Goal: Task Accomplishment & Management: Manage account settings

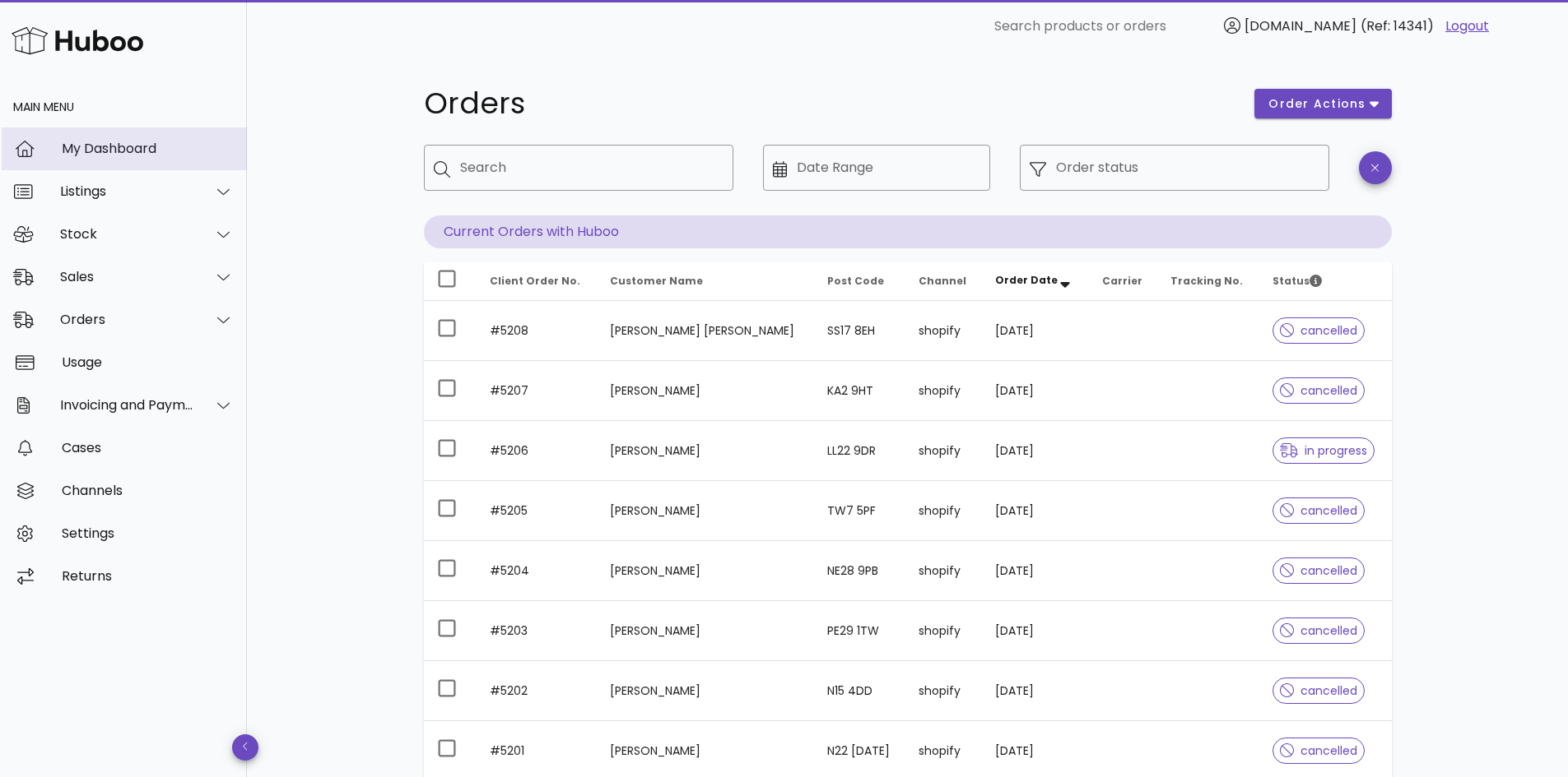
click at [86, 148] on div "My Dashboard" at bounding box center [148, 148] width 172 height 15
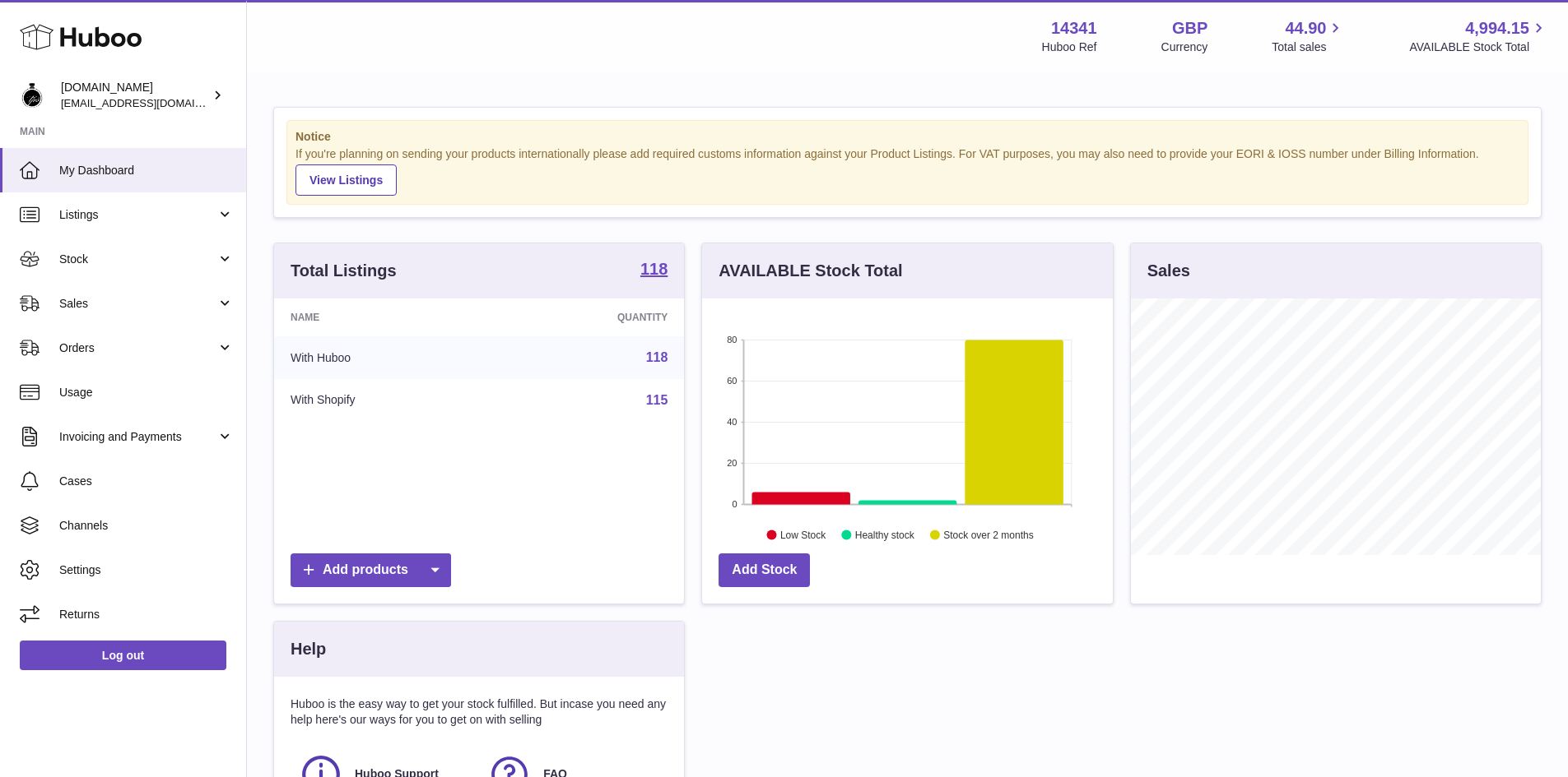
scroll to position [257, 411]
click at [81, 345] on span "Orders" at bounding box center [138, 348] width 158 height 15
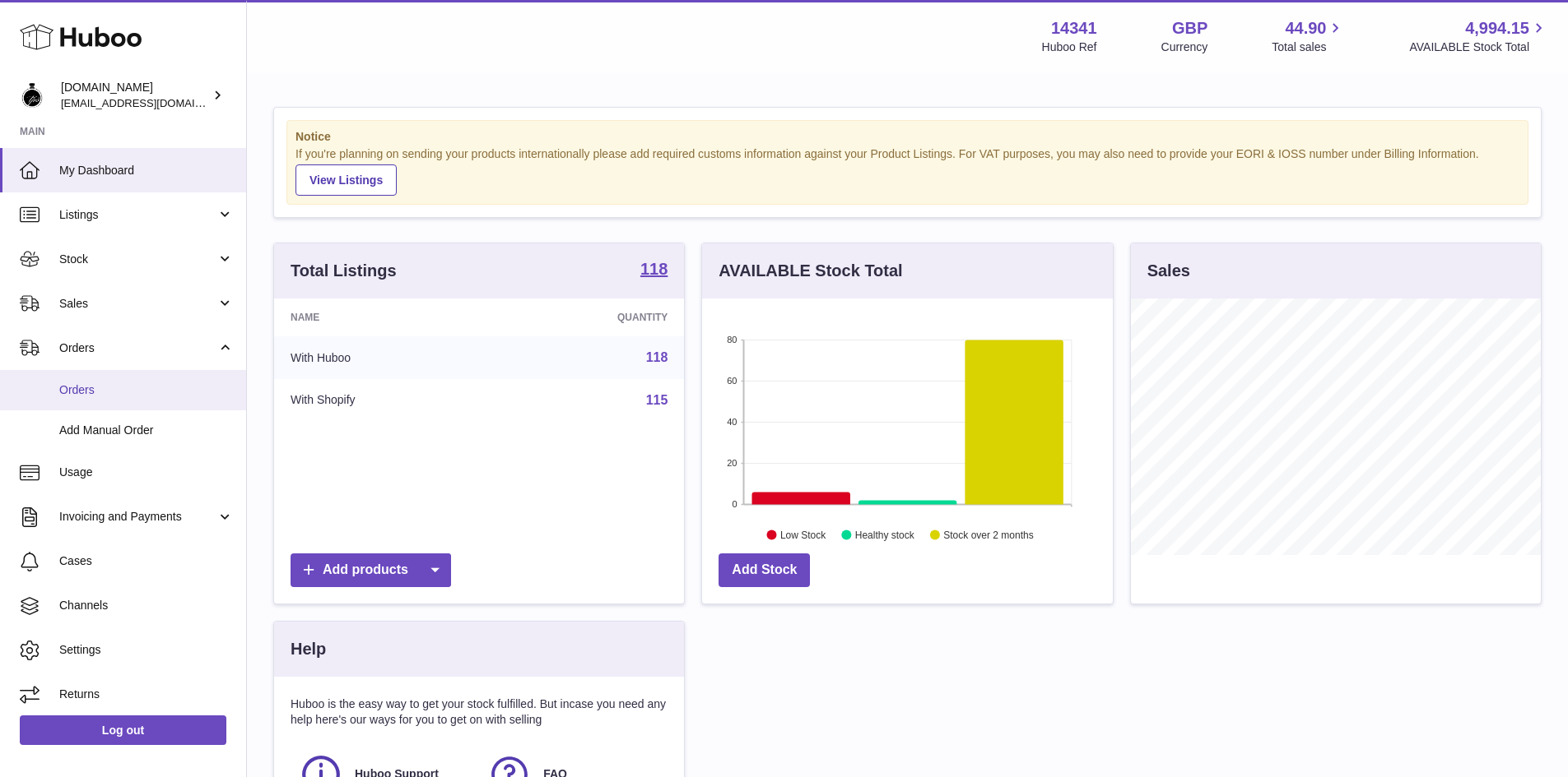
click at [104, 400] on link "Orders" at bounding box center [122, 390] width 246 height 41
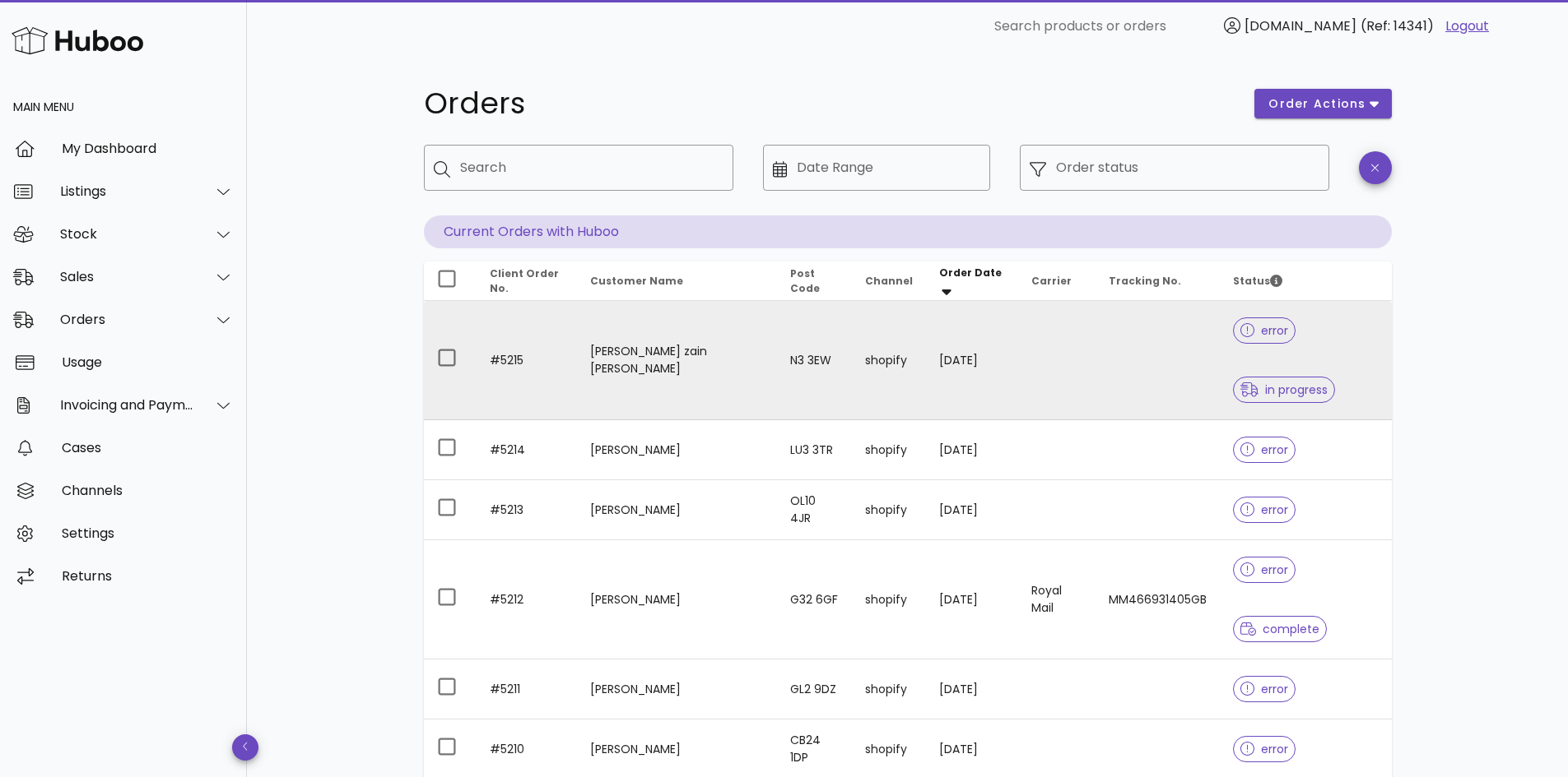
click at [1018, 386] on td at bounding box center [1056, 360] width 77 height 119
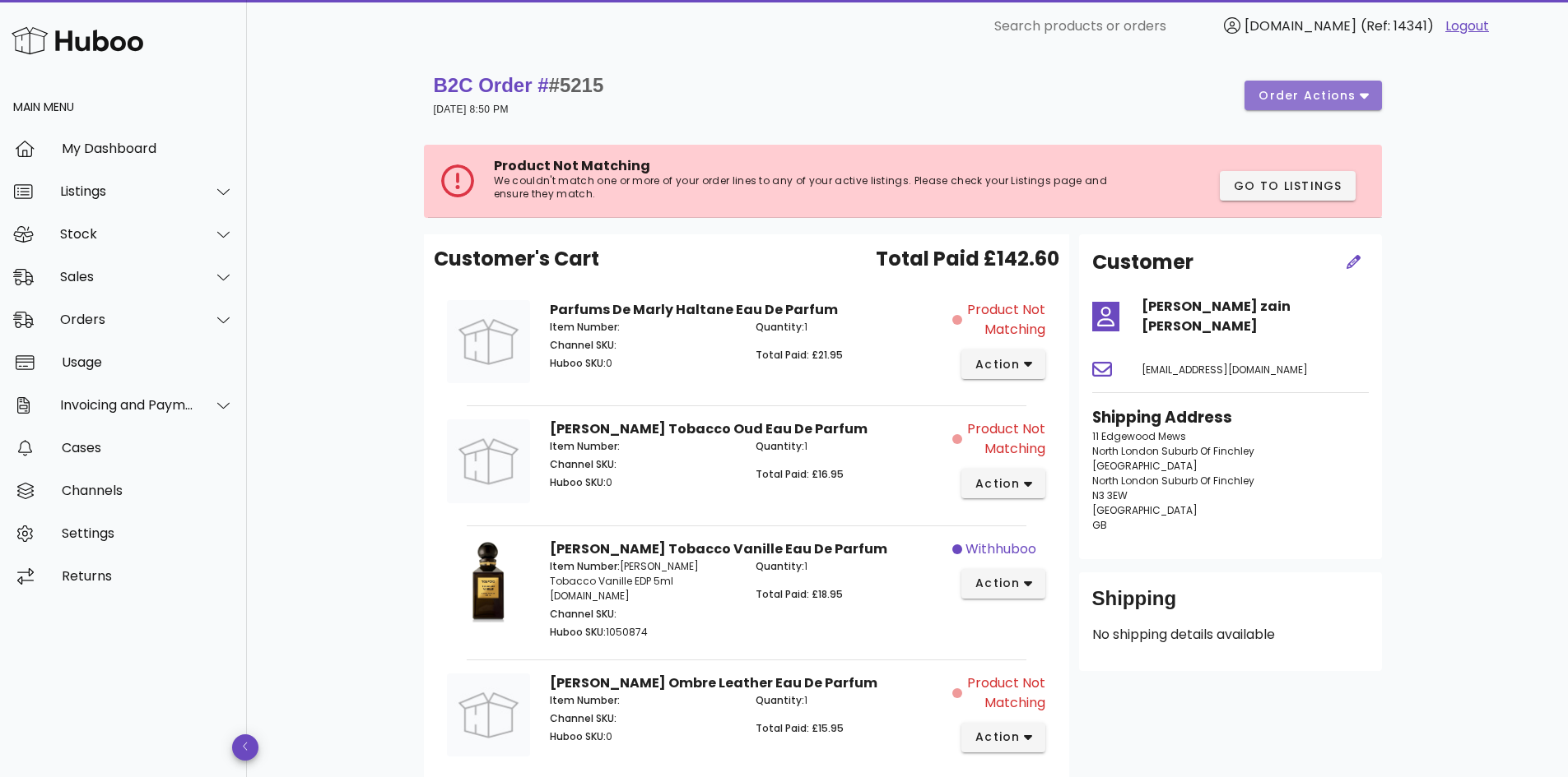
click at [1338, 104] on span "order actions" at bounding box center [1307, 95] width 99 height 17
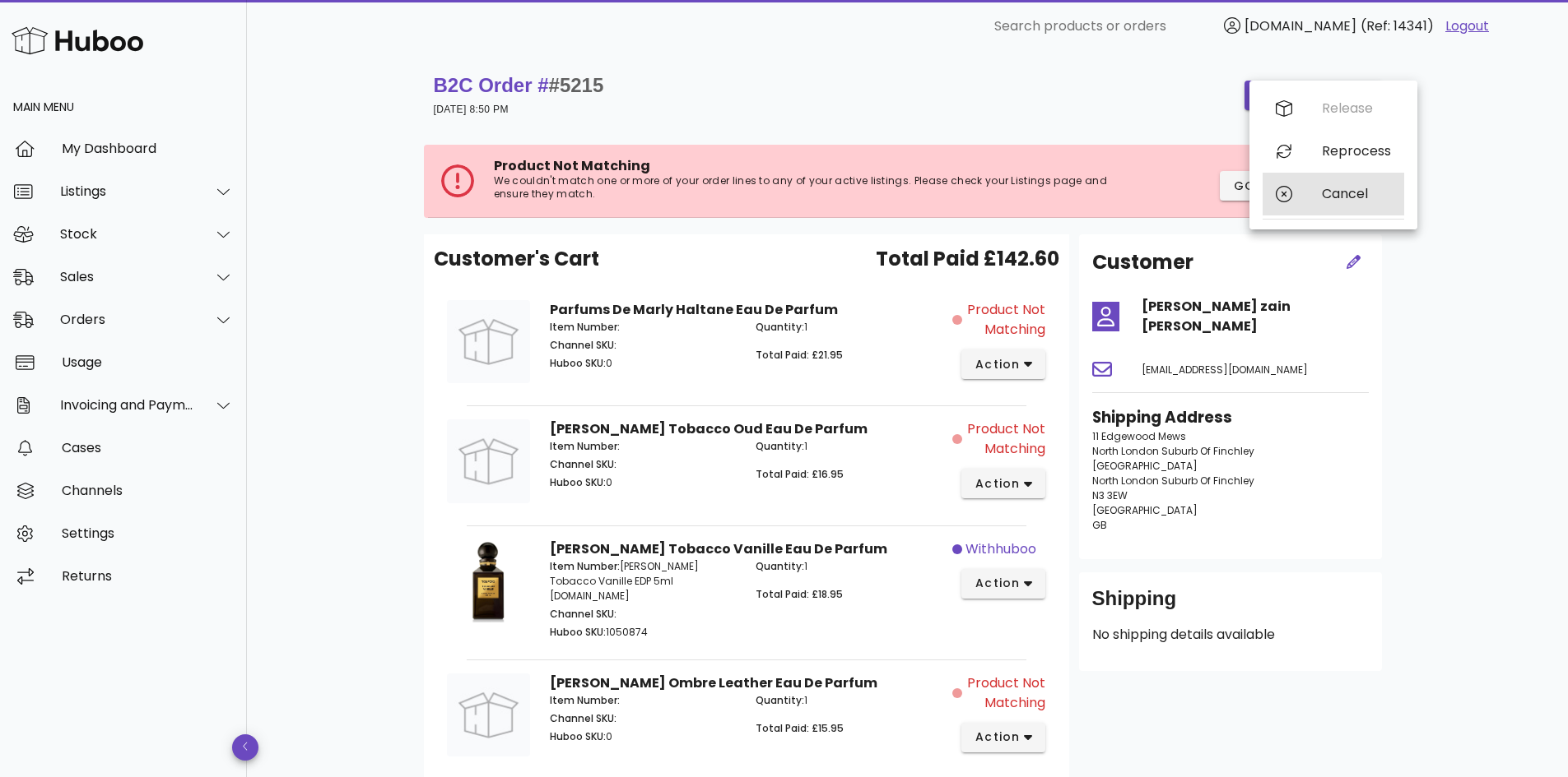
click at [1327, 197] on div "Cancel" at bounding box center [1355, 193] width 69 height 15
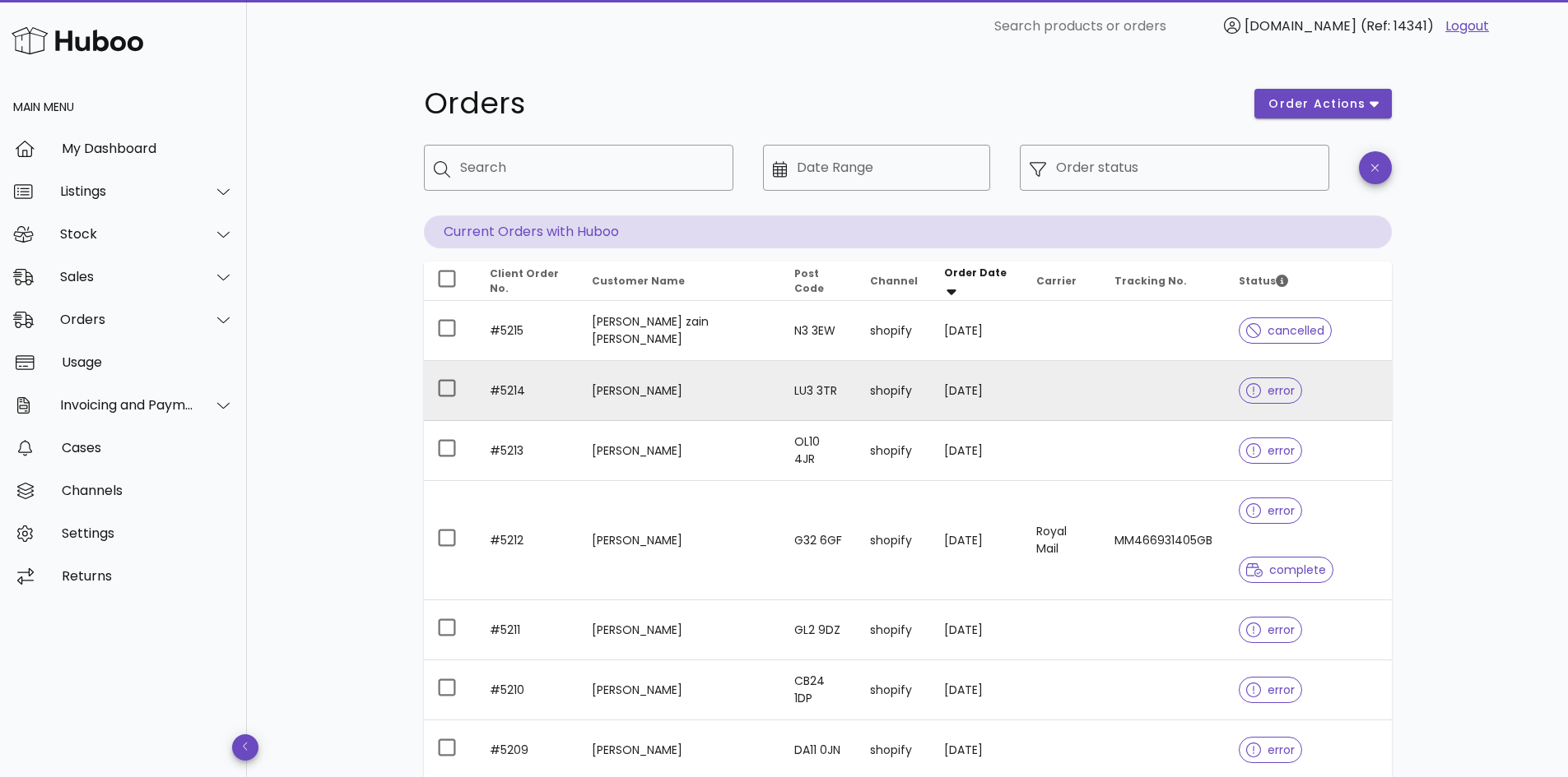
click at [1070, 391] on td at bounding box center [1062, 391] width 78 height 60
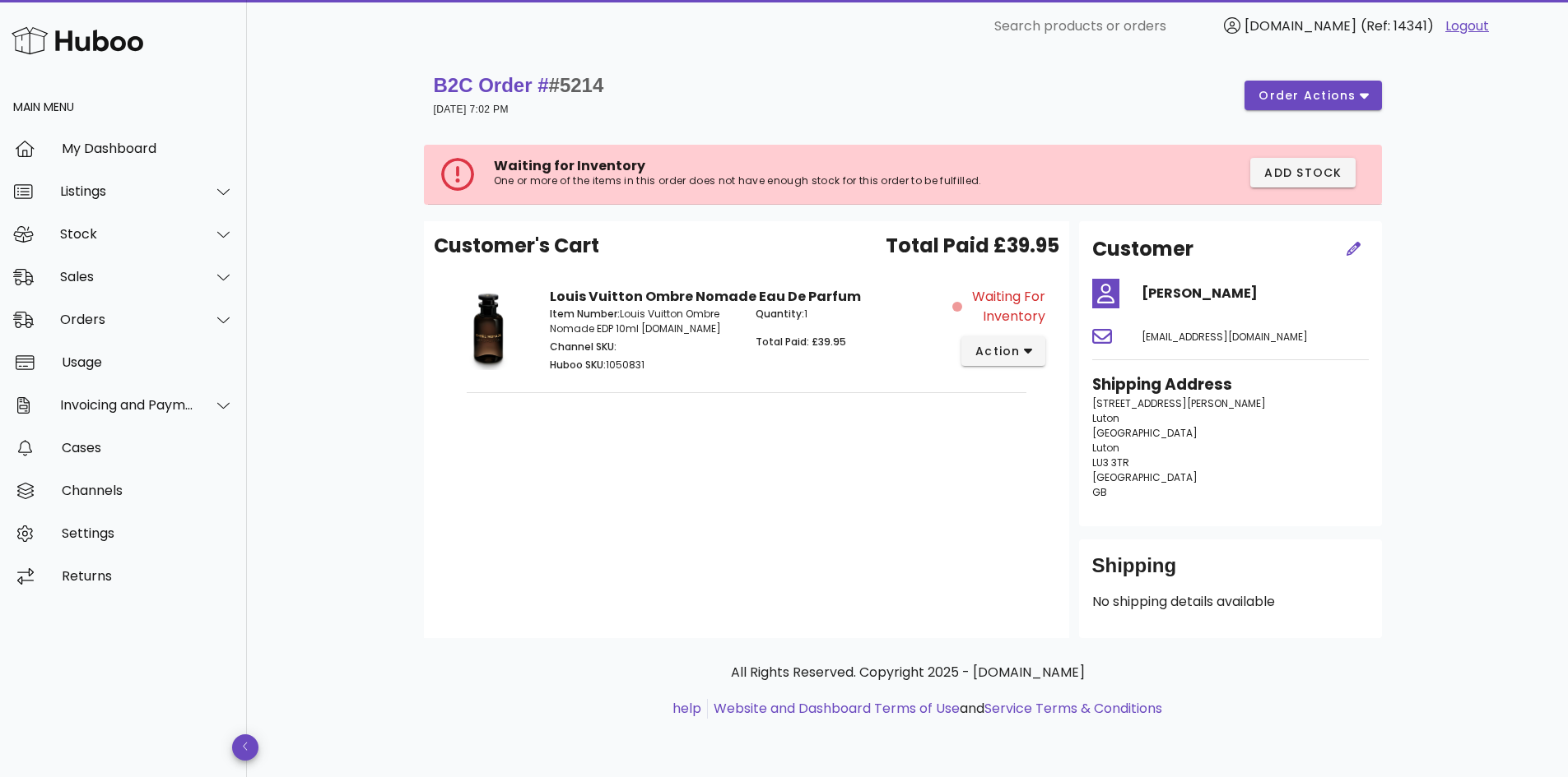
click at [1454, 541] on div "B2C Order # #5214 [DATE] 7:02 PM order actions Waiting for Inventory One or mor…" at bounding box center [907, 414] width 1320 height 725
click at [1359, 96] on icon "button" at bounding box center [1364, 95] width 9 height 14
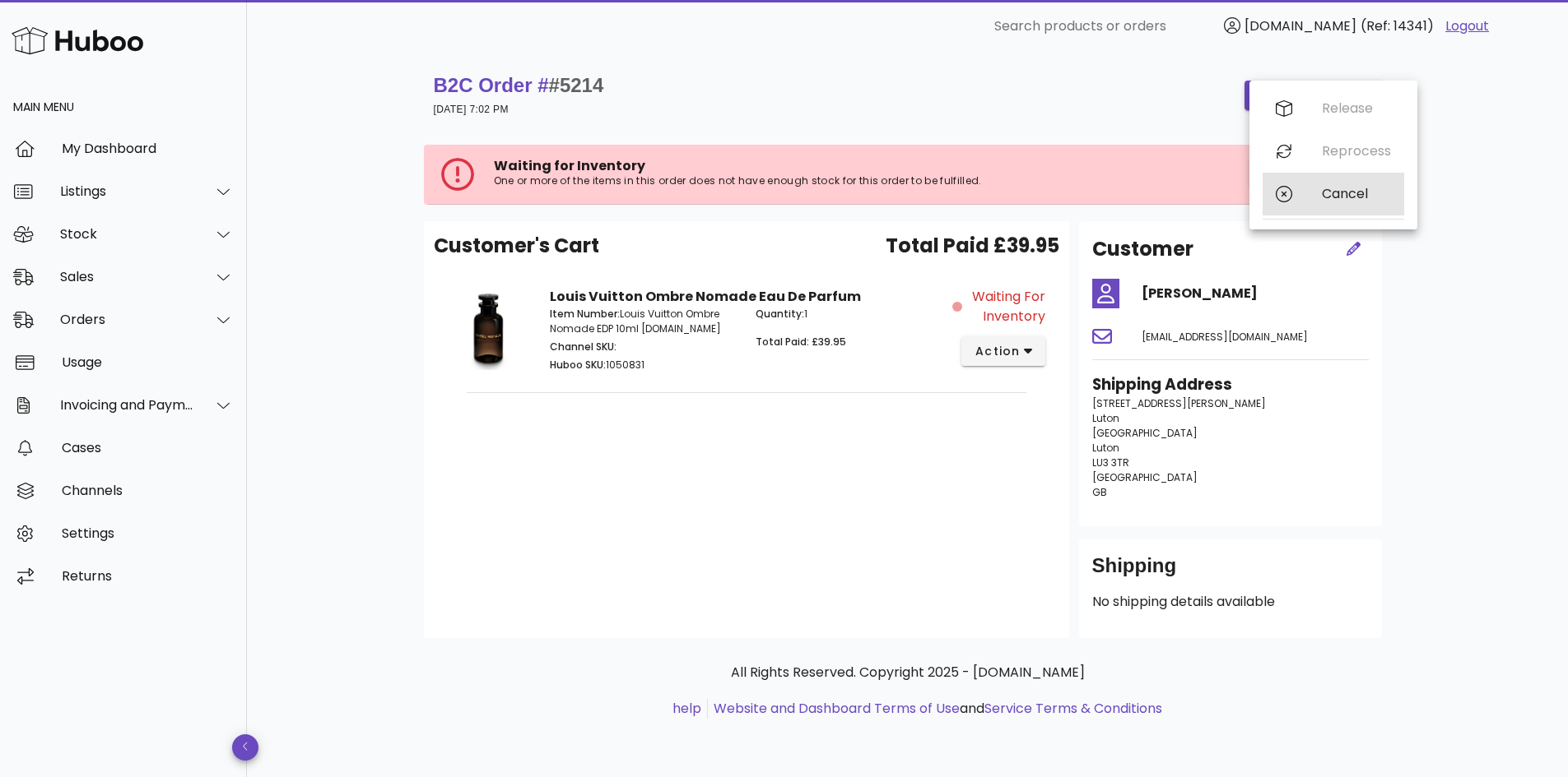
click at [1311, 195] on div "Cancel" at bounding box center [1333, 194] width 141 height 43
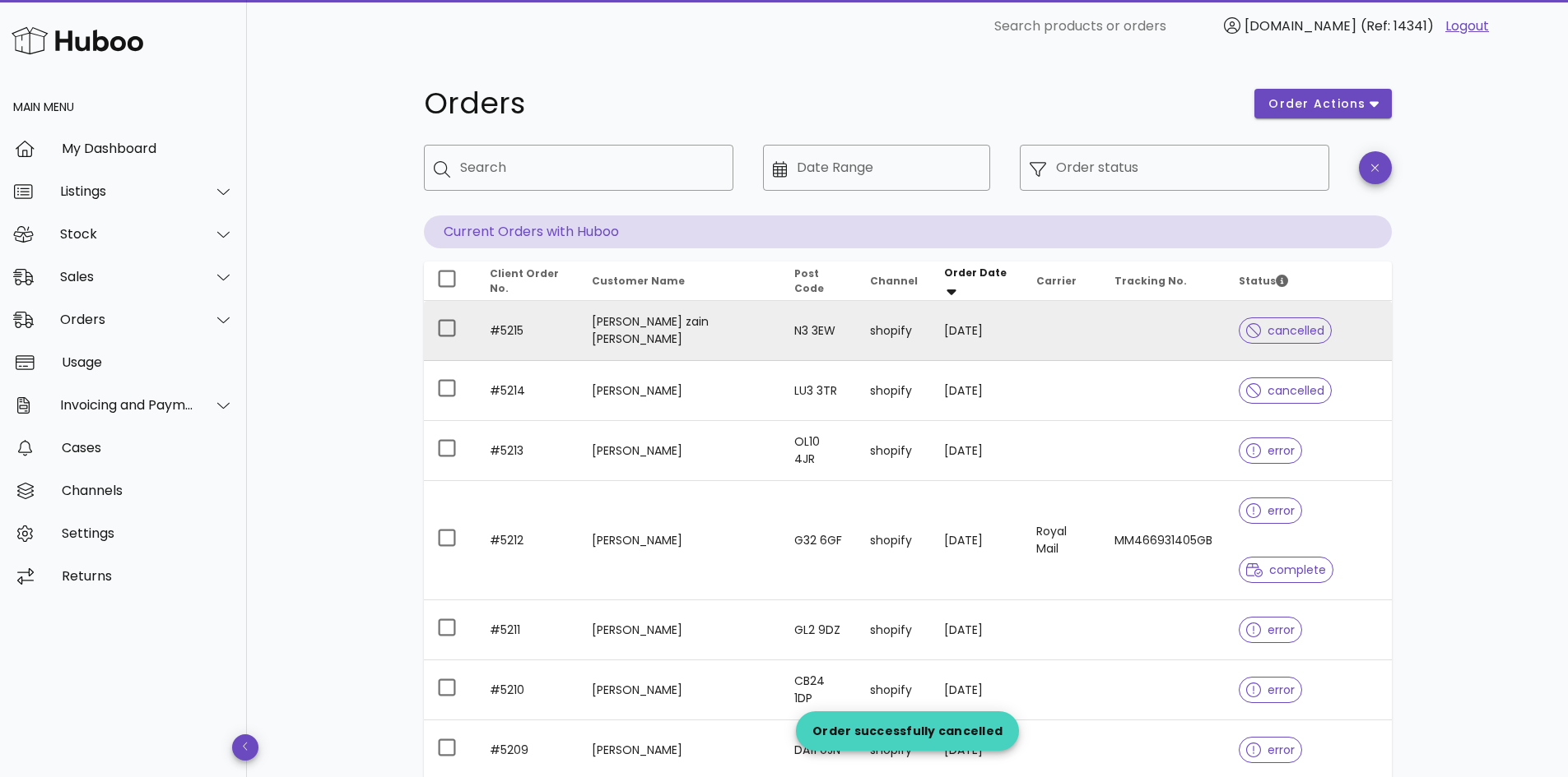
click at [1050, 334] on td at bounding box center [1062, 330] width 78 height 60
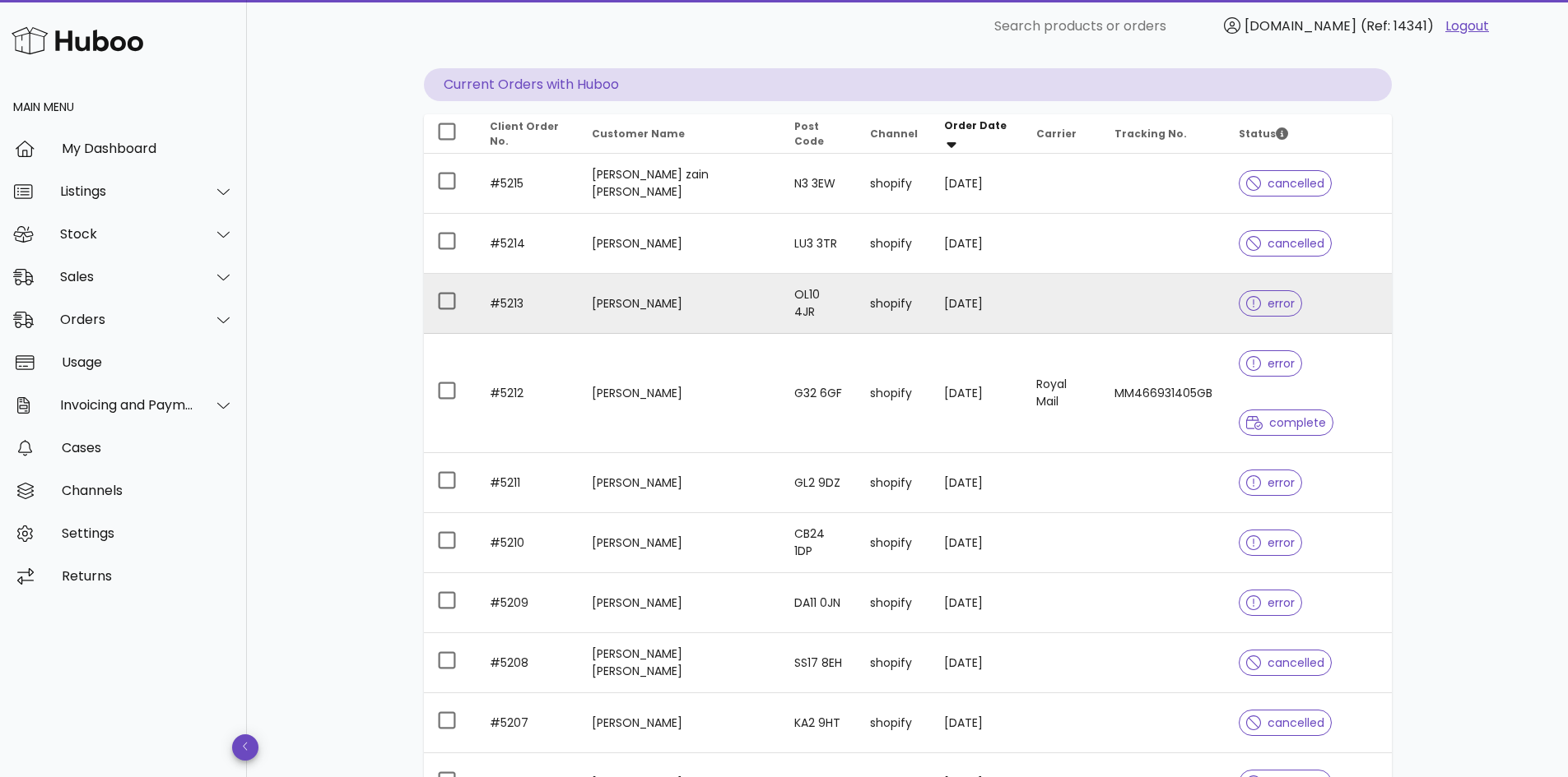
scroll to position [165, 0]
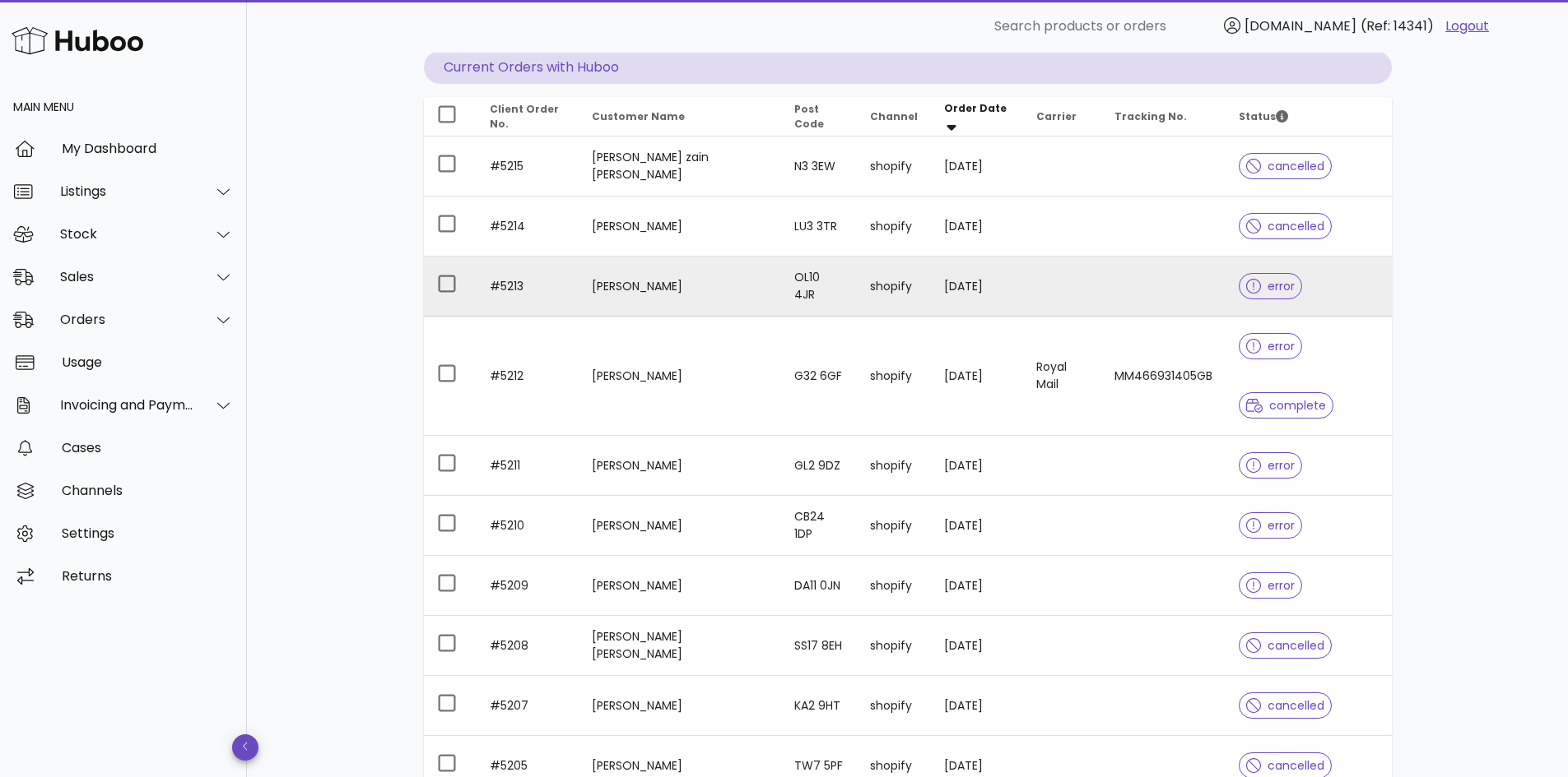
click at [902, 276] on td "shopify" at bounding box center [893, 286] width 74 height 60
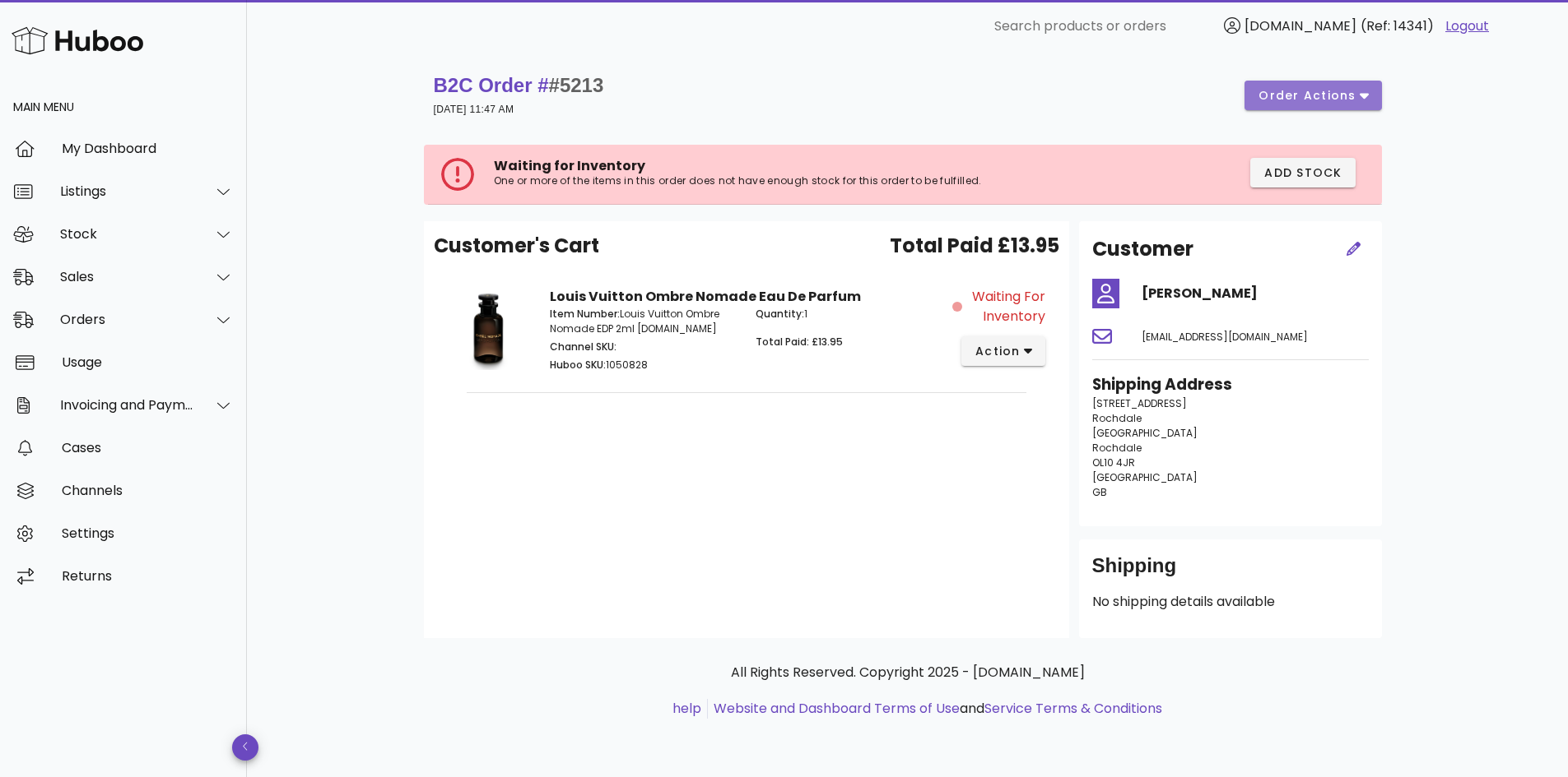
click at [1311, 104] on button "order actions" at bounding box center [1313, 95] width 137 height 30
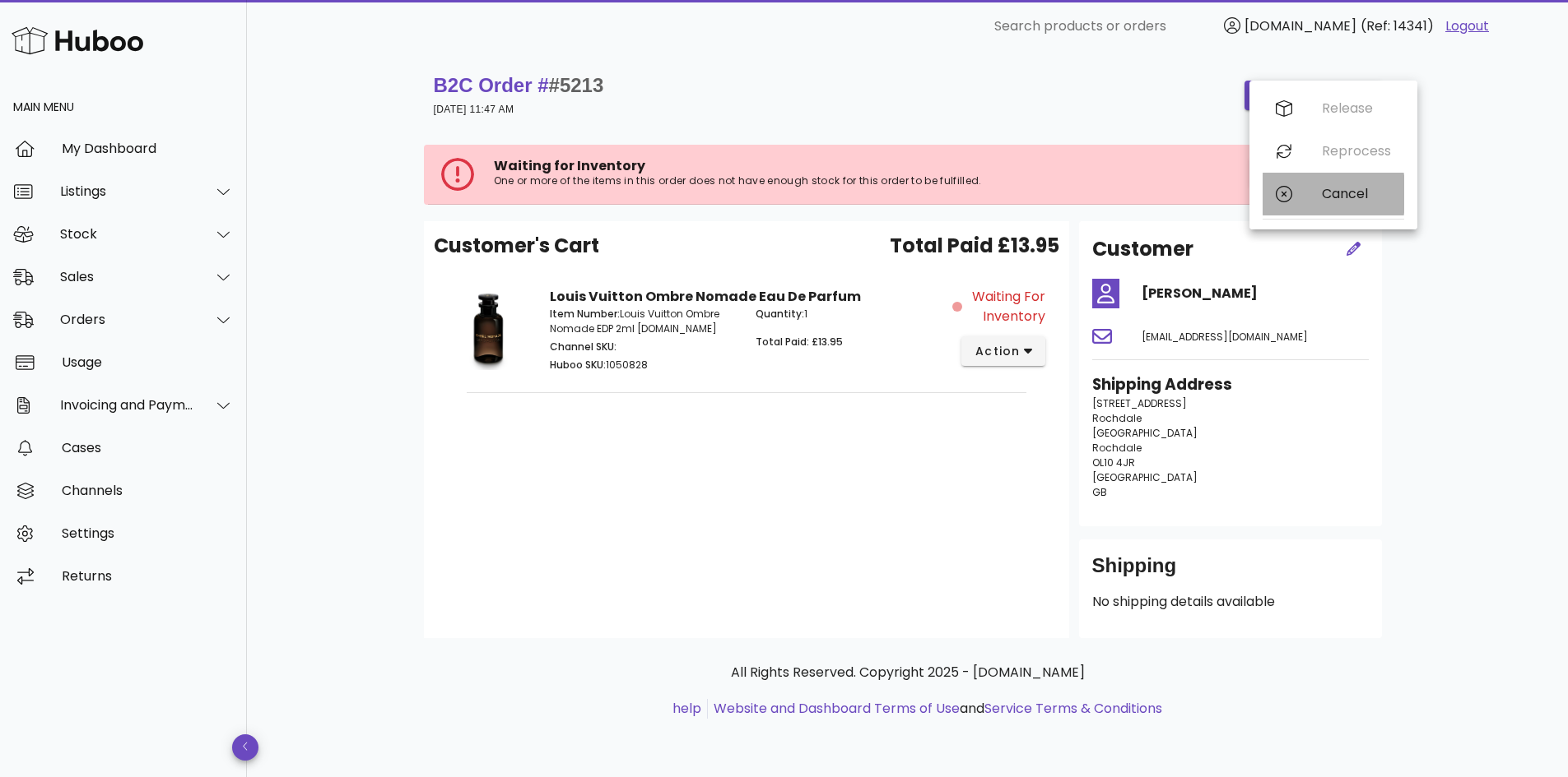
click at [1287, 191] on icon at bounding box center [1283, 194] width 16 height 16
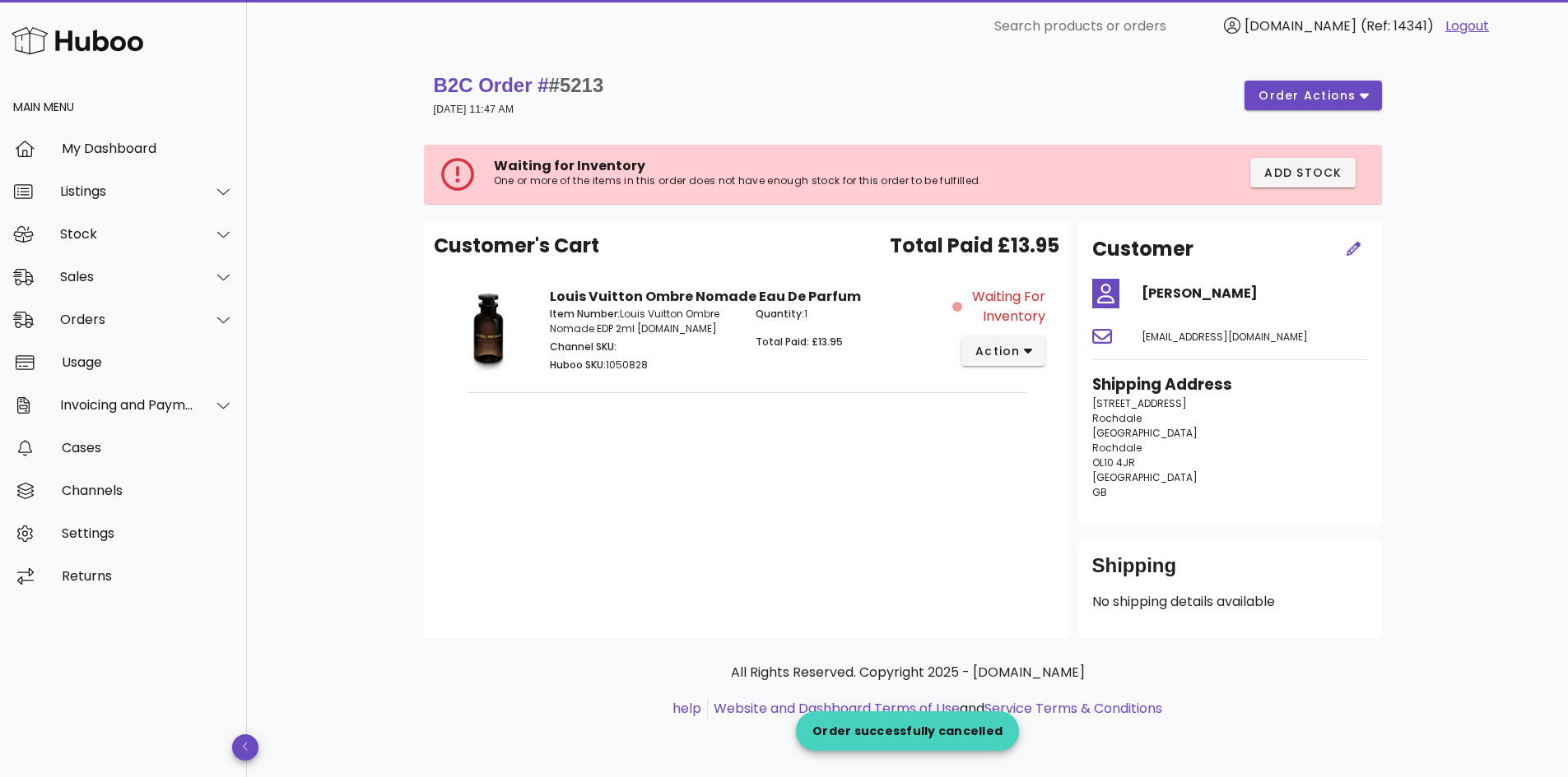
scroll to position [165, 0]
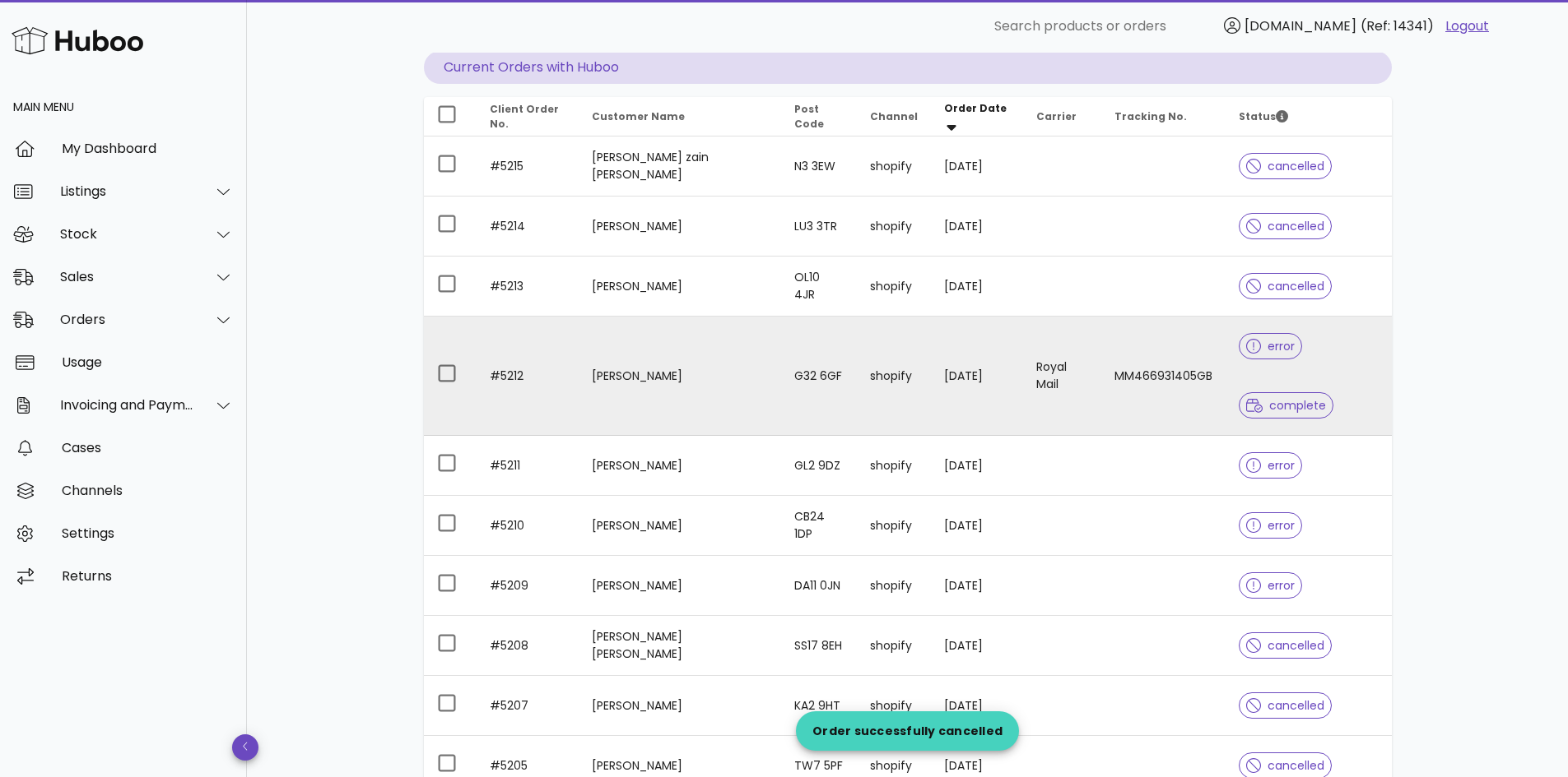
click at [930, 372] on td "[DATE]" at bounding box center [976, 376] width 93 height 119
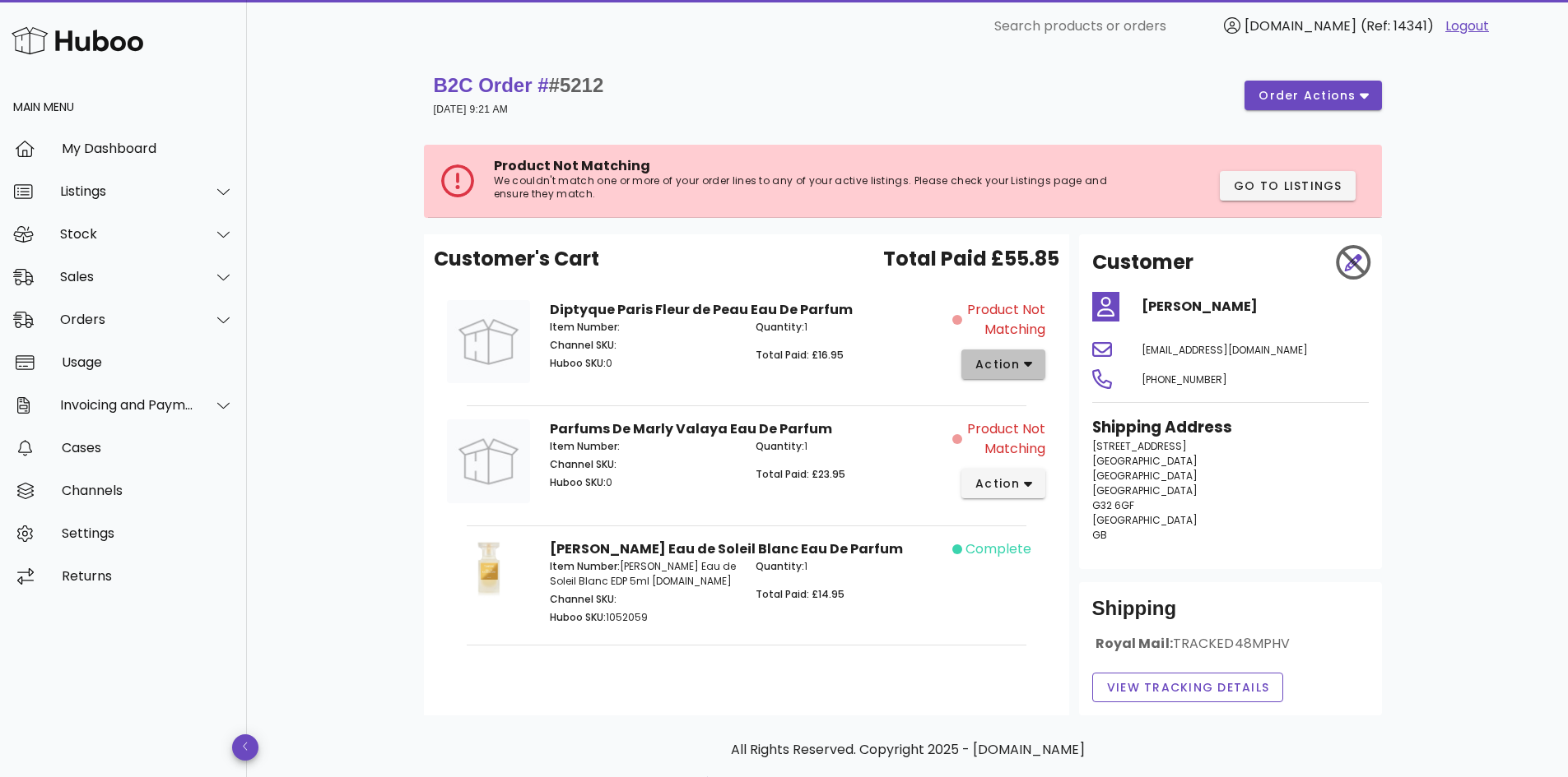
click at [1035, 367] on button "action" at bounding box center [1003, 364] width 85 height 30
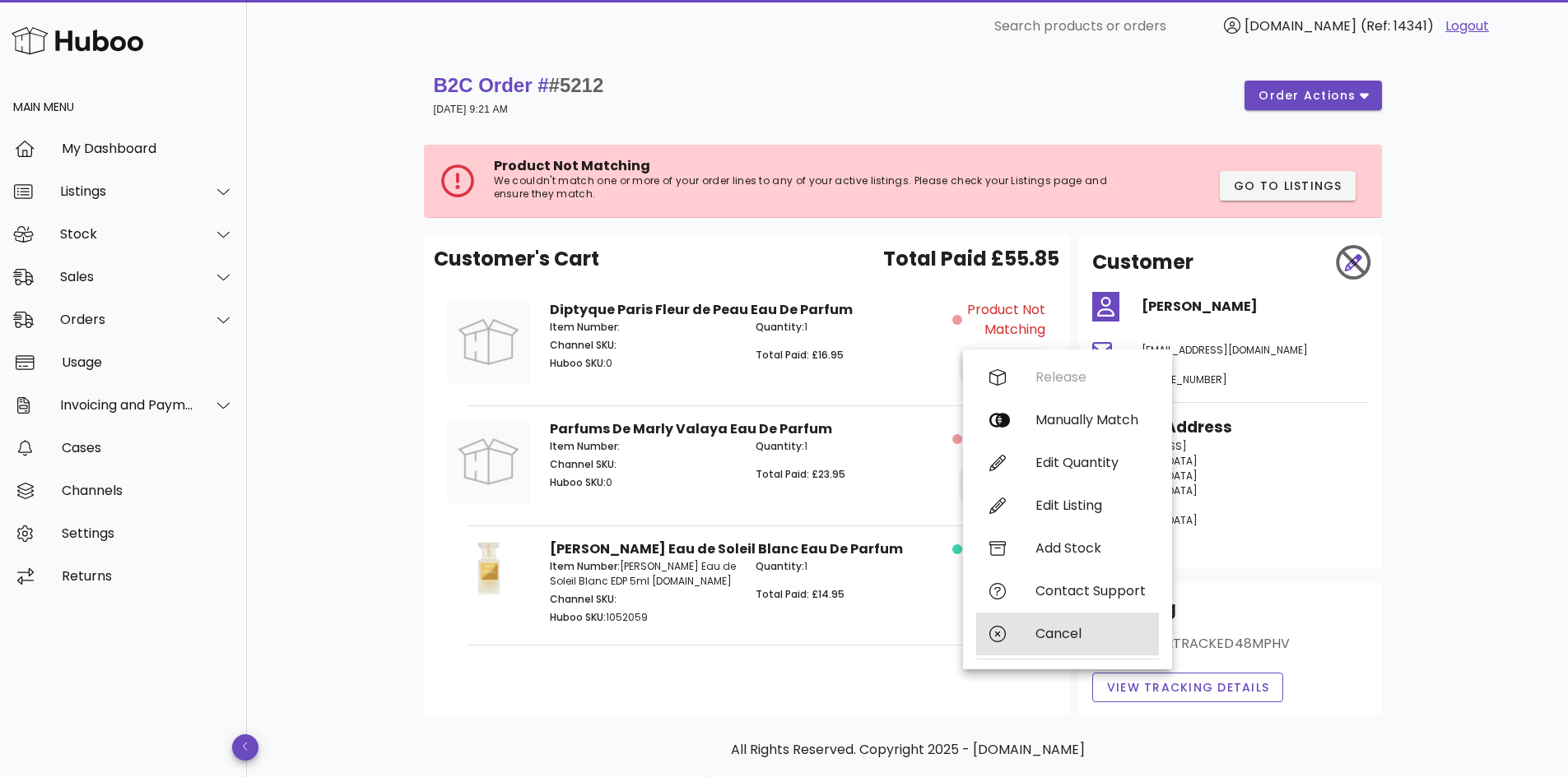
click at [1046, 630] on div "Cancel" at bounding box center [1090, 633] width 110 height 15
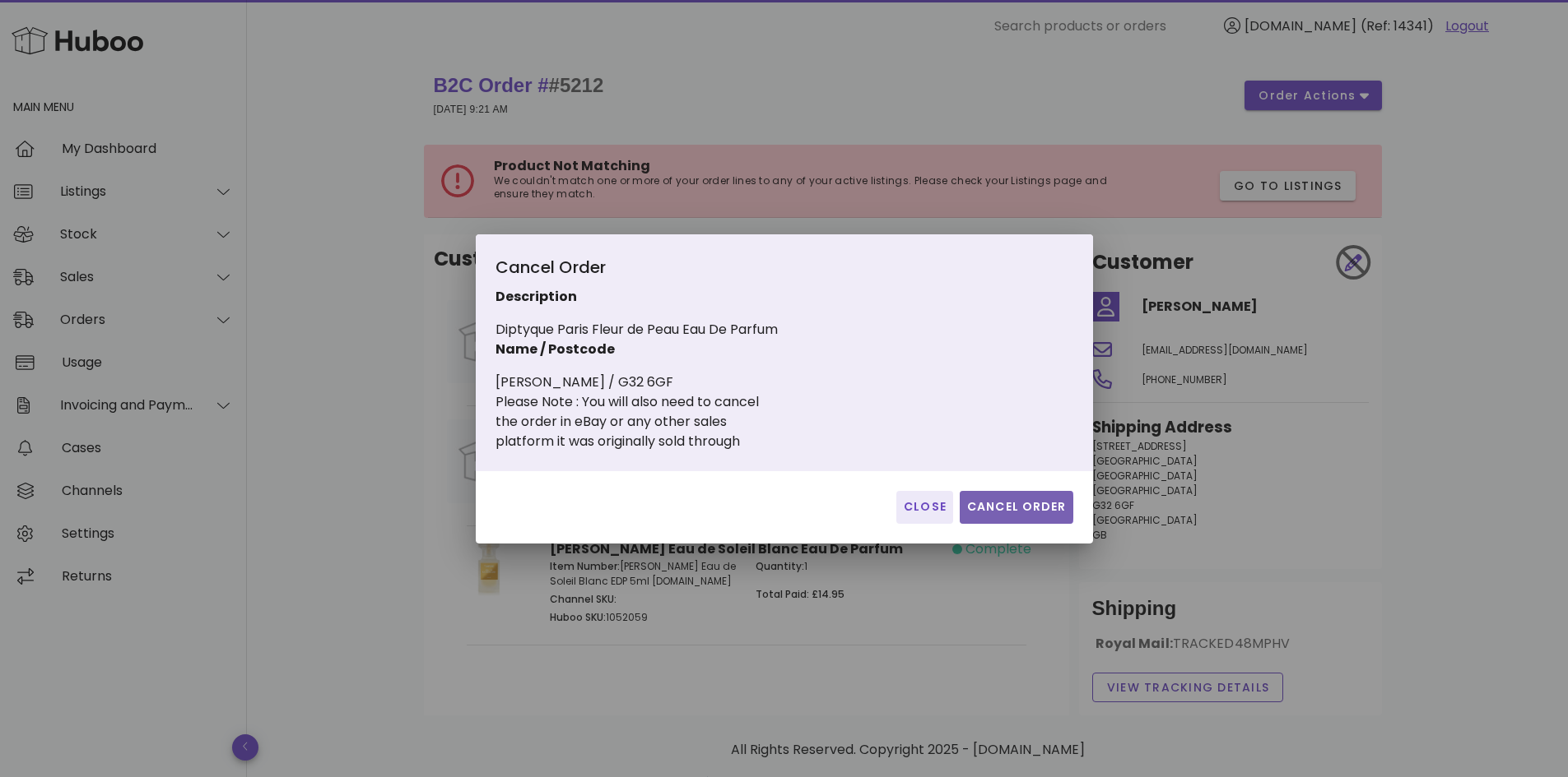
click at [1006, 502] on span "Cancel Order" at bounding box center [1016, 507] width 100 height 17
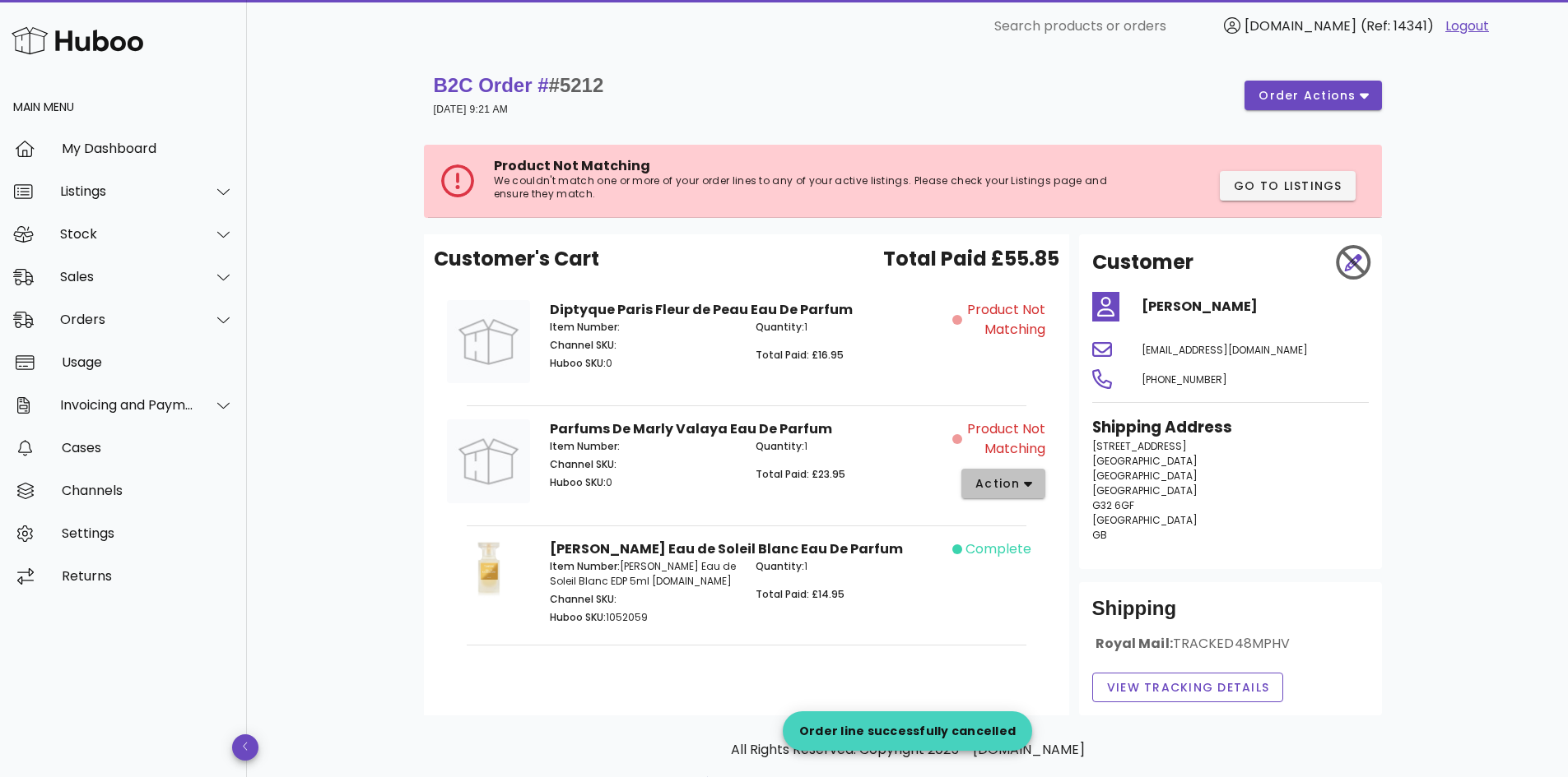
click at [1022, 477] on span "action" at bounding box center [1003, 483] width 59 height 17
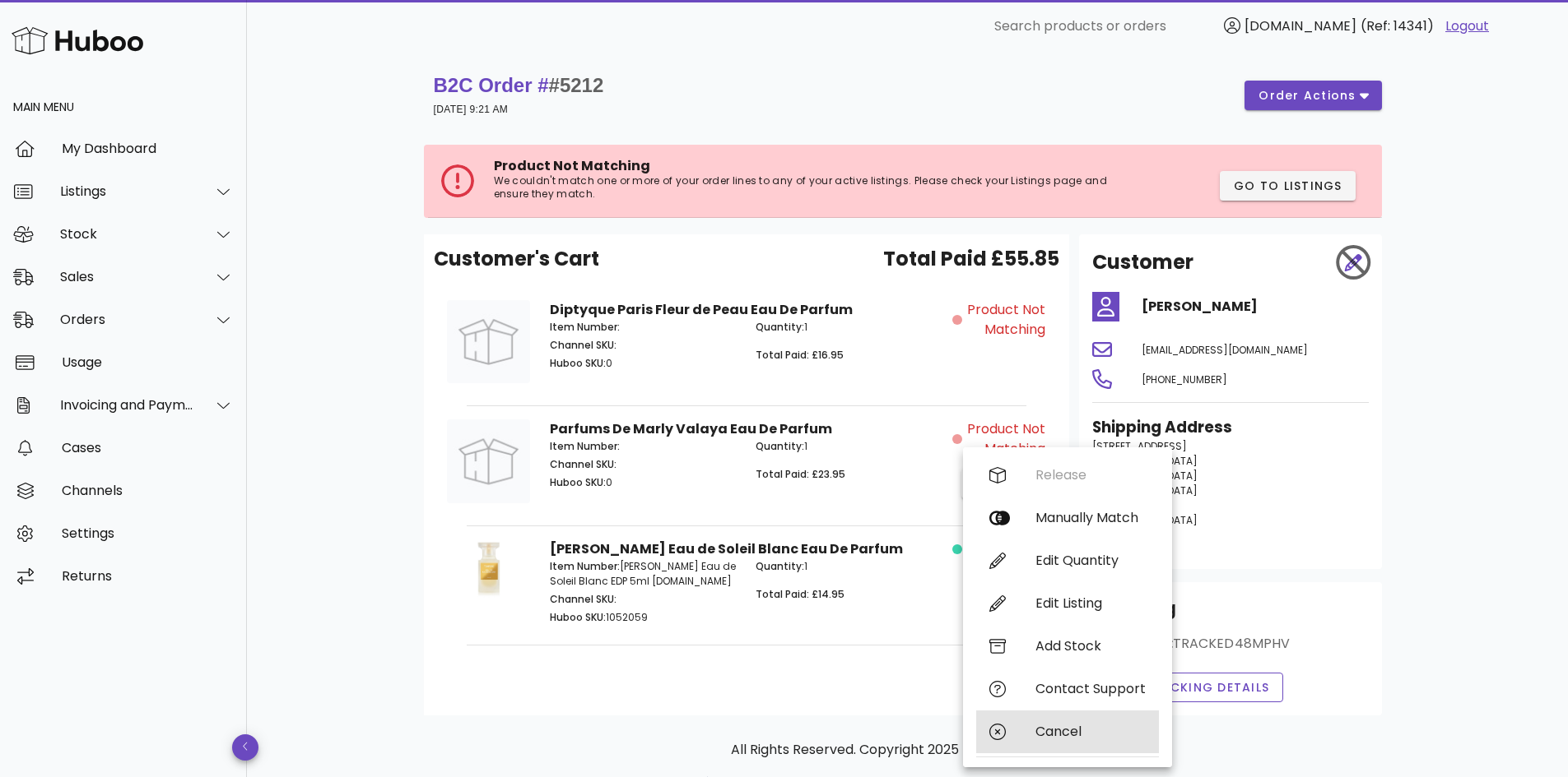
click at [1057, 727] on div "Cancel" at bounding box center [1090, 731] width 110 height 15
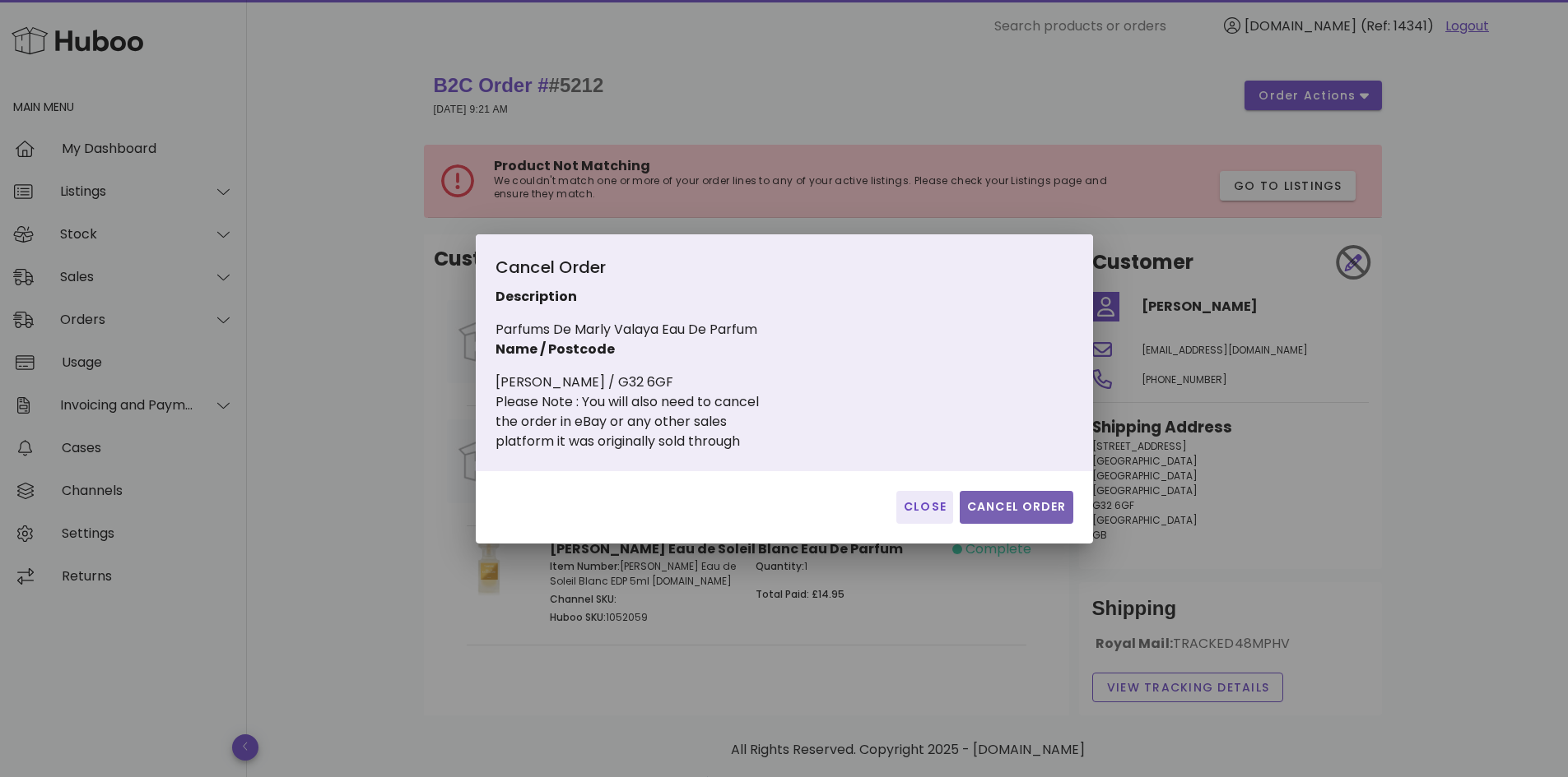
click at [1036, 510] on span "Cancel Order" at bounding box center [1016, 507] width 100 height 17
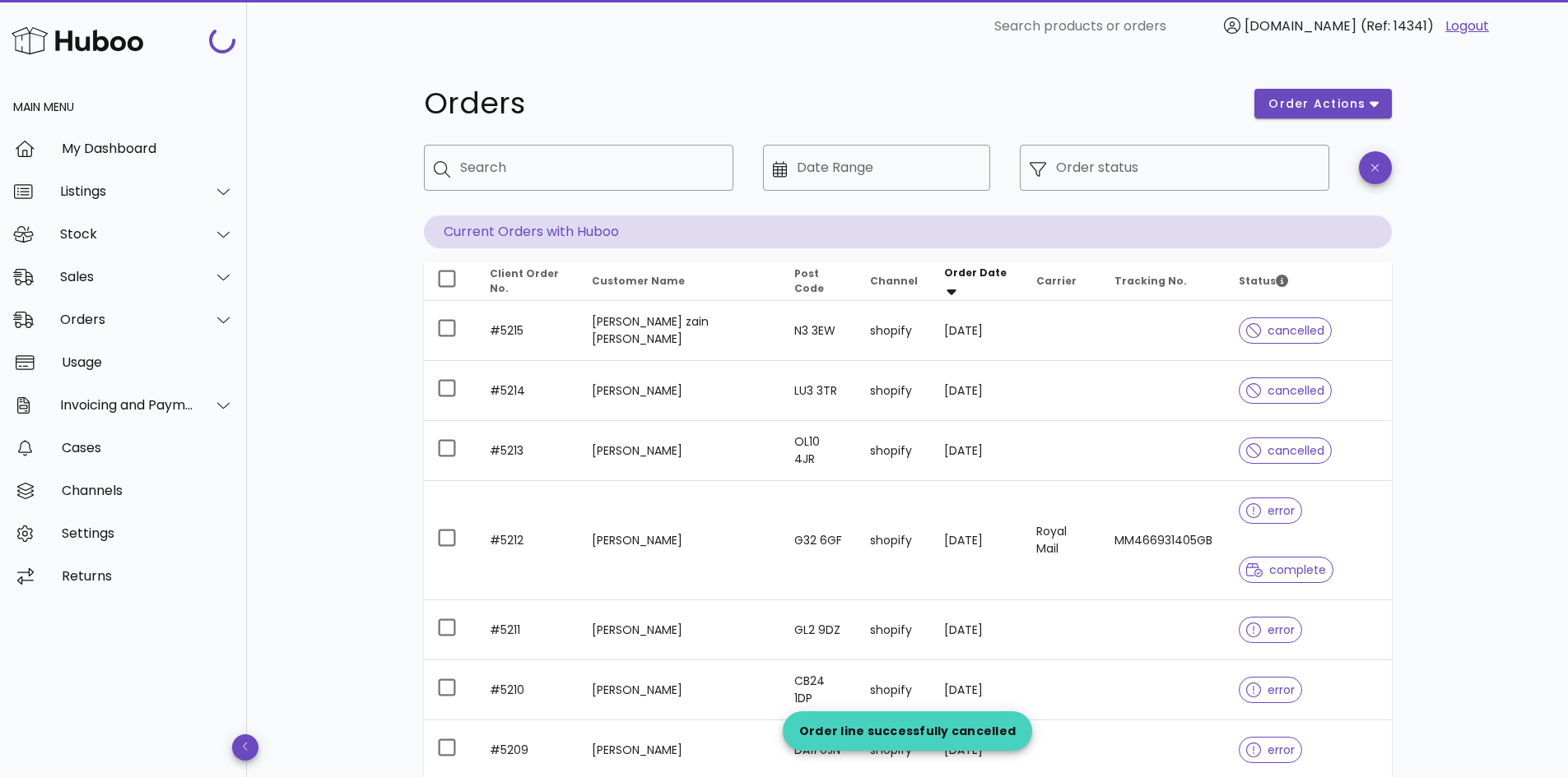
scroll to position [165, 0]
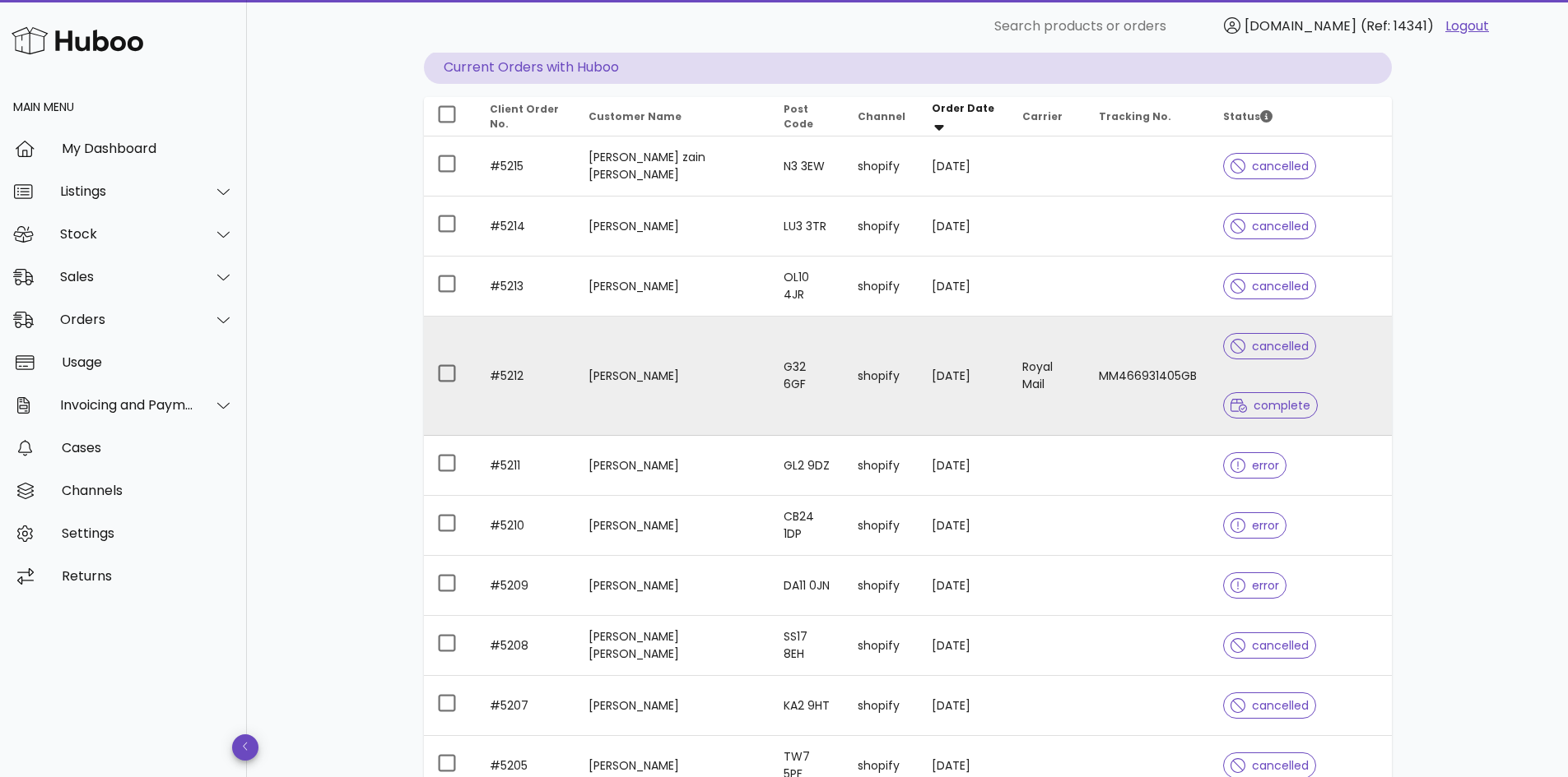
click at [957, 384] on td "[DATE]" at bounding box center [964, 376] width 91 height 119
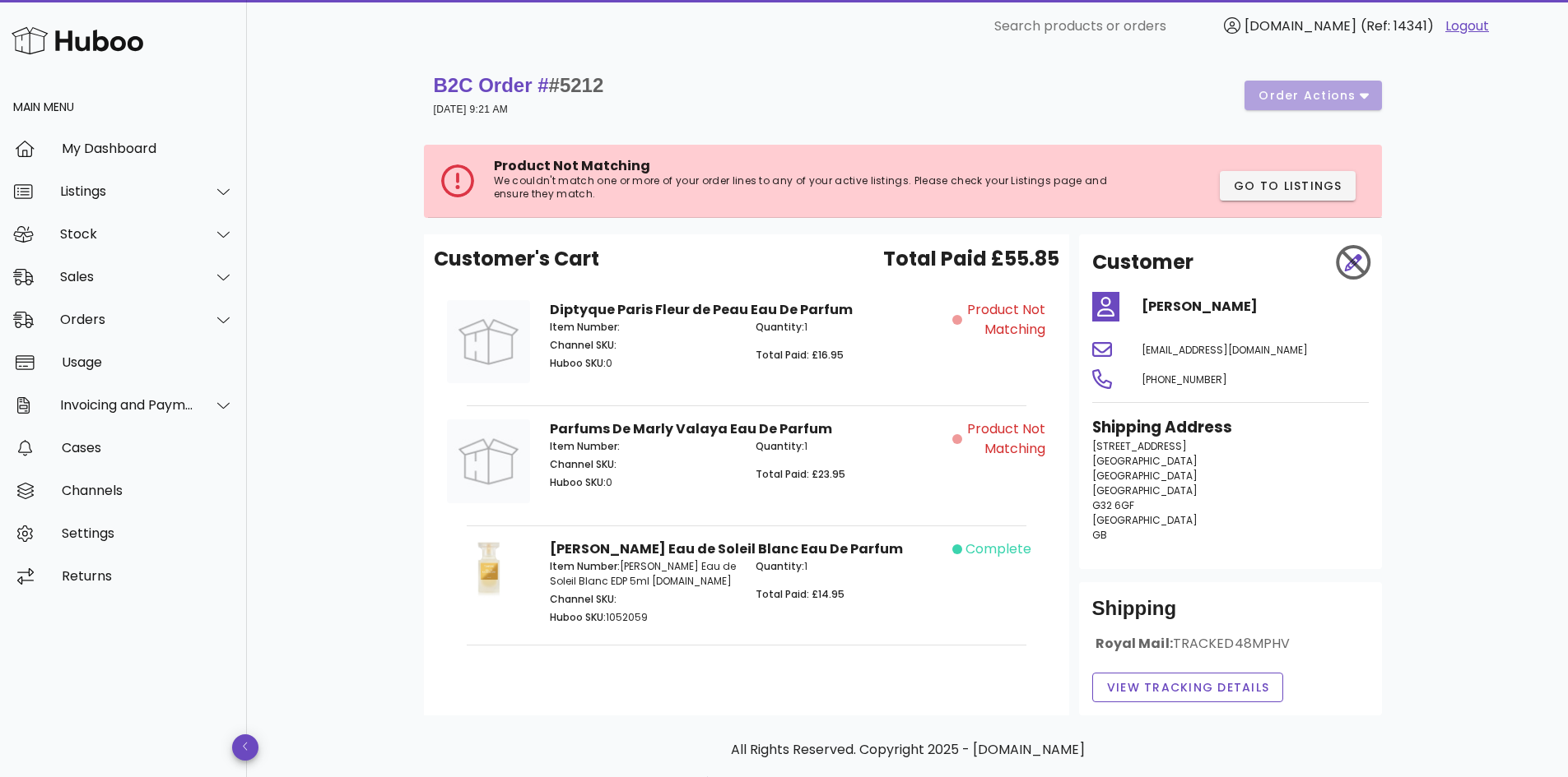
drag, startPoint x: 46, startPoint y: 0, endPoint x: 375, endPoint y: 348, distance: 478.9
click at [376, 348] on div "B2C Order # #5212 [DATE] 9:21 AM order actions Product Not Matching We couldn't…" at bounding box center [907, 450] width 1320 height 796
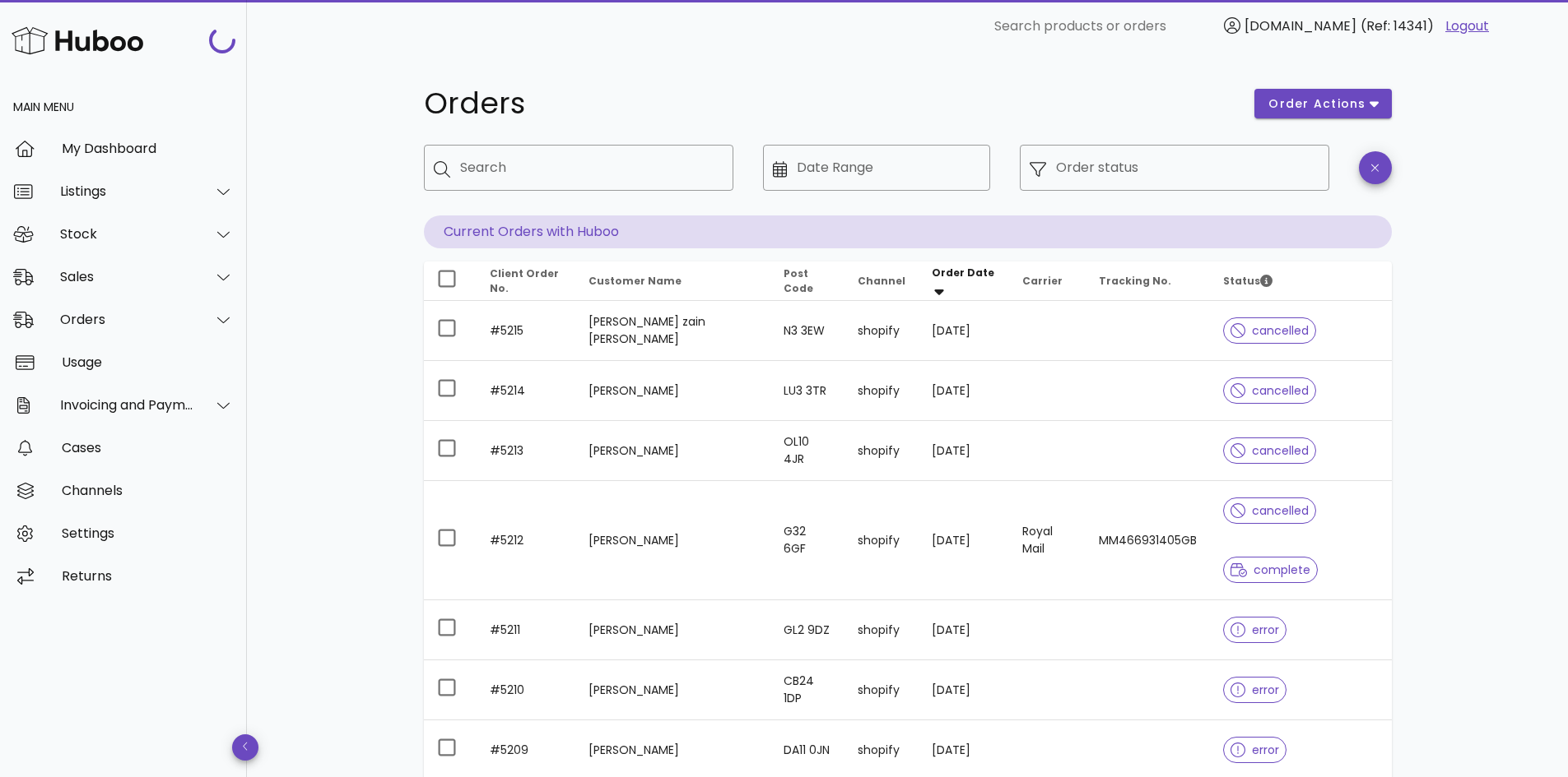
scroll to position [165, 0]
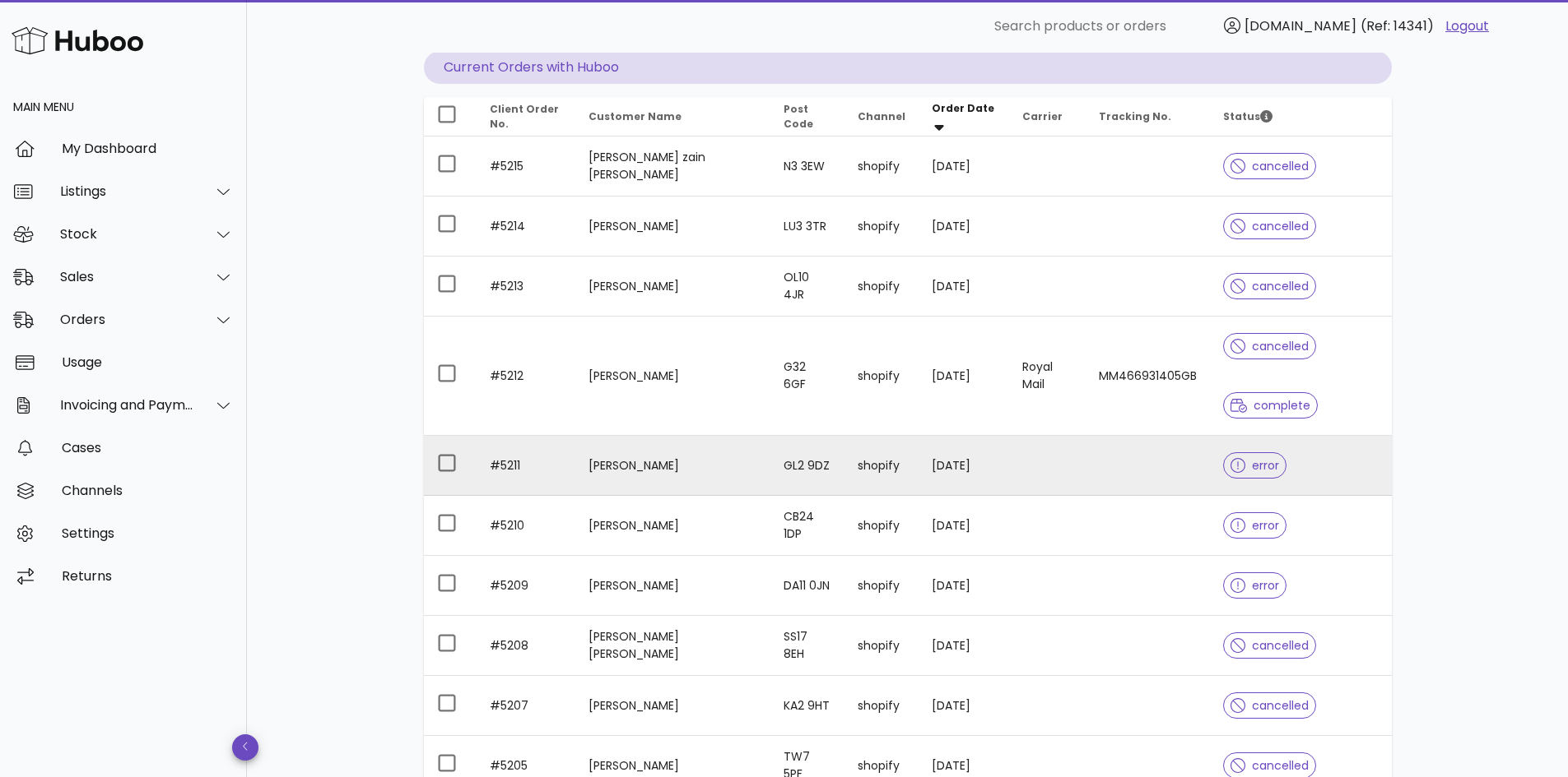
click at [1024, 454] on td at bounding box center [1047, 465] width 77 height 60
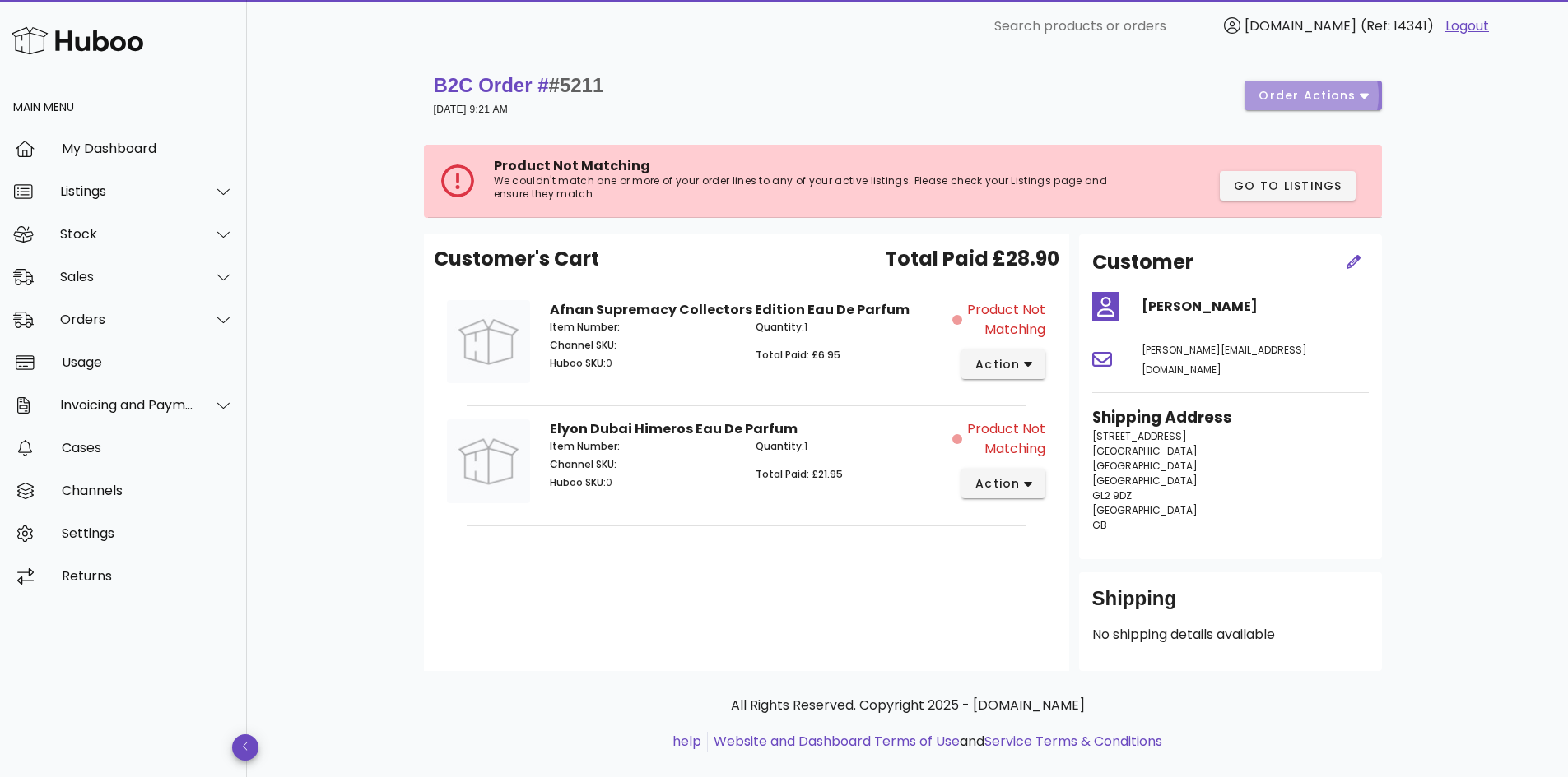
click at [1325, 90] on span "order actions" at bounding box center [1307, 95] width 99 height 17
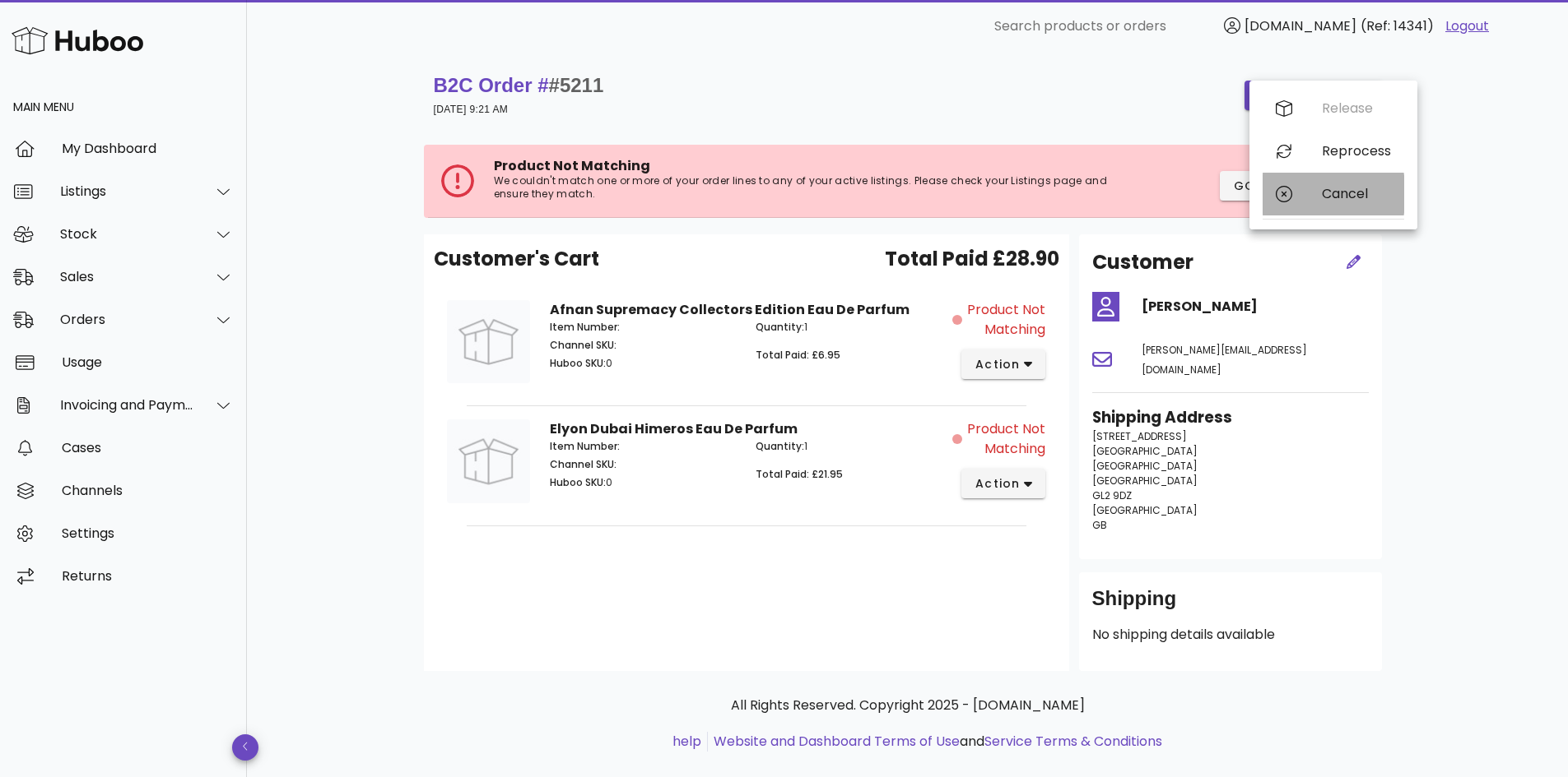
click at [1294, 195] on div at bounding box center [1285, 194] width 20 height 16
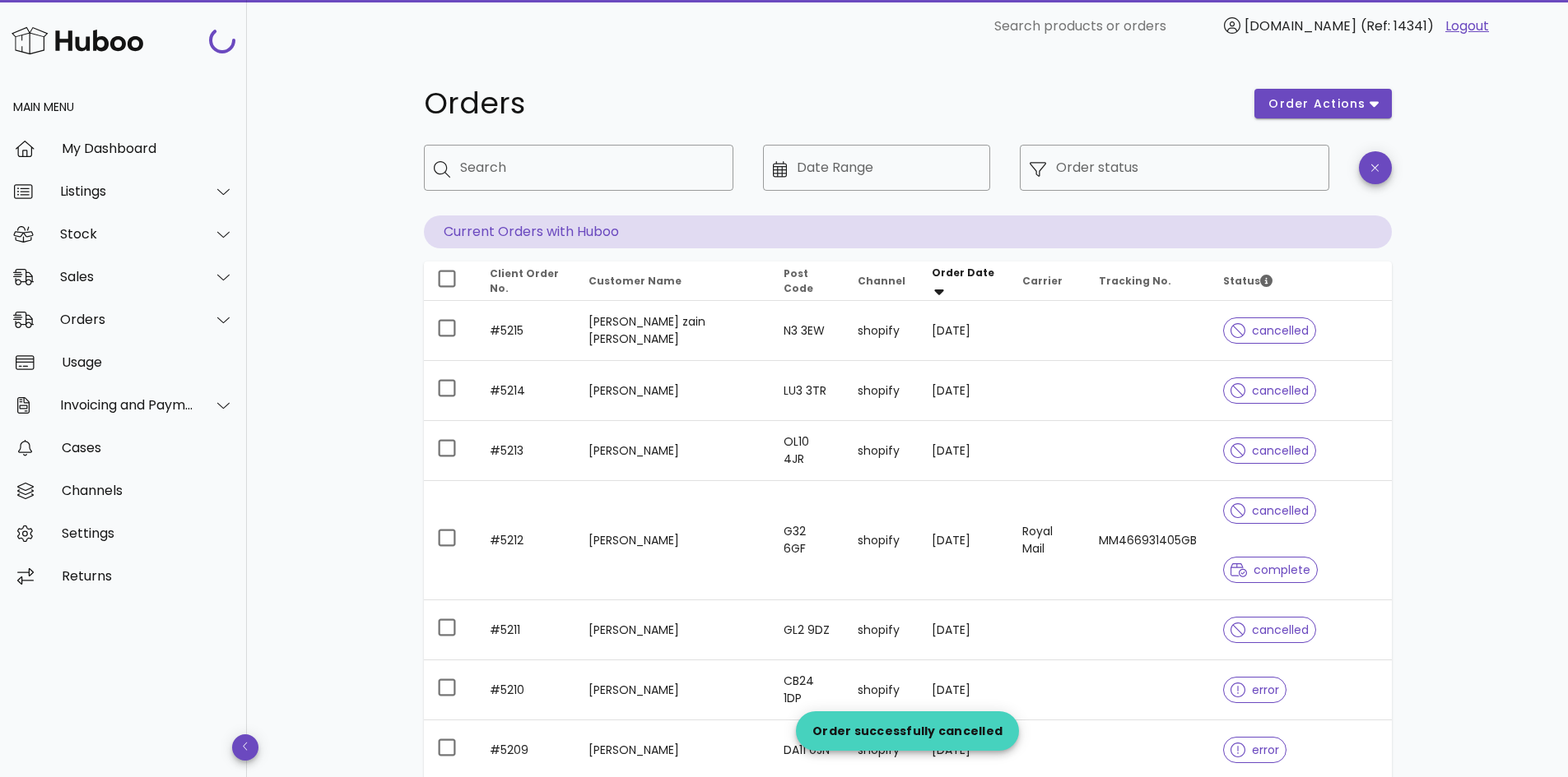
scroll to position [165, 0]
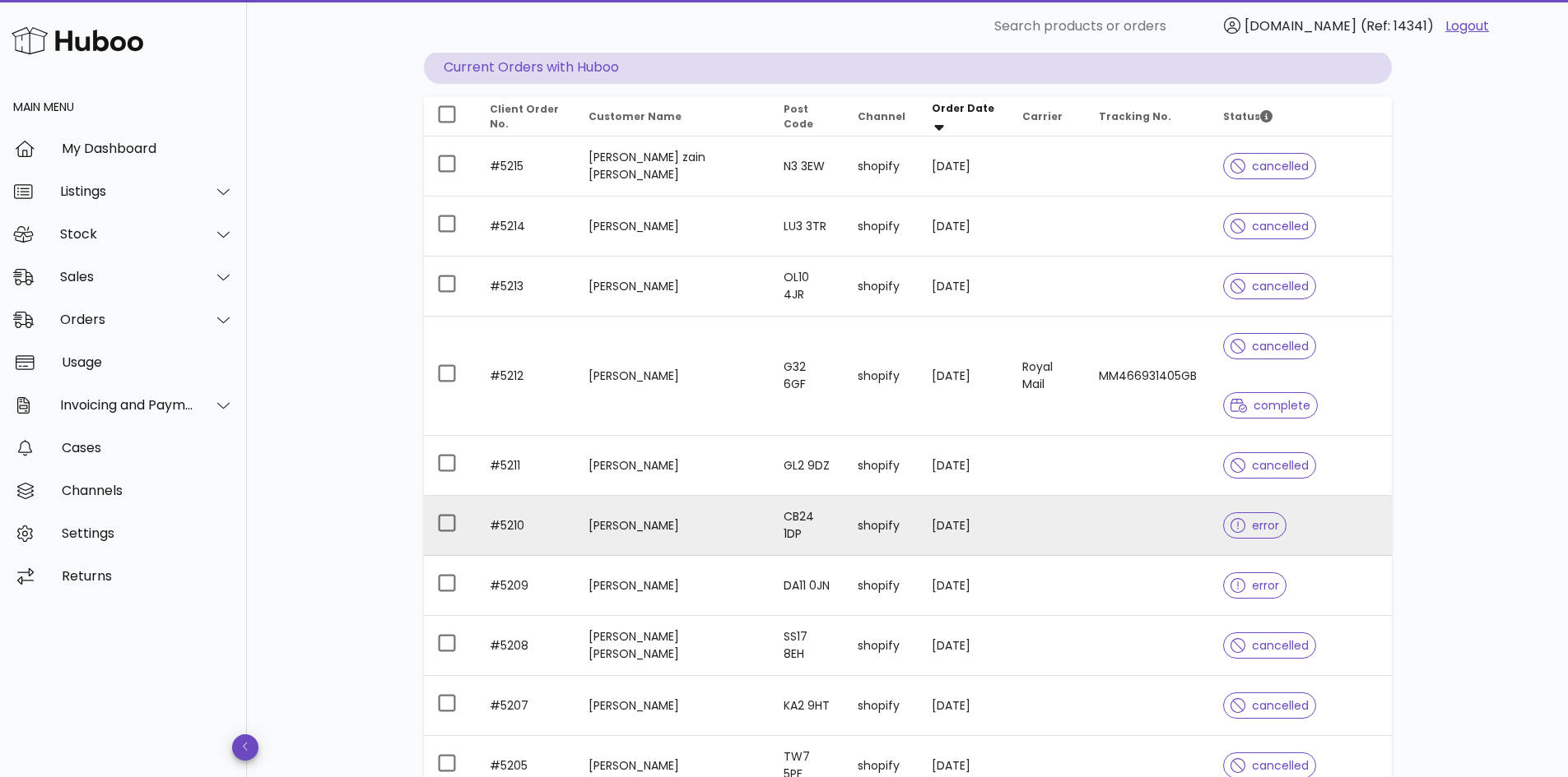
click at [1056, 517] on td at bounding box center [1047, 526] width 77 height 60
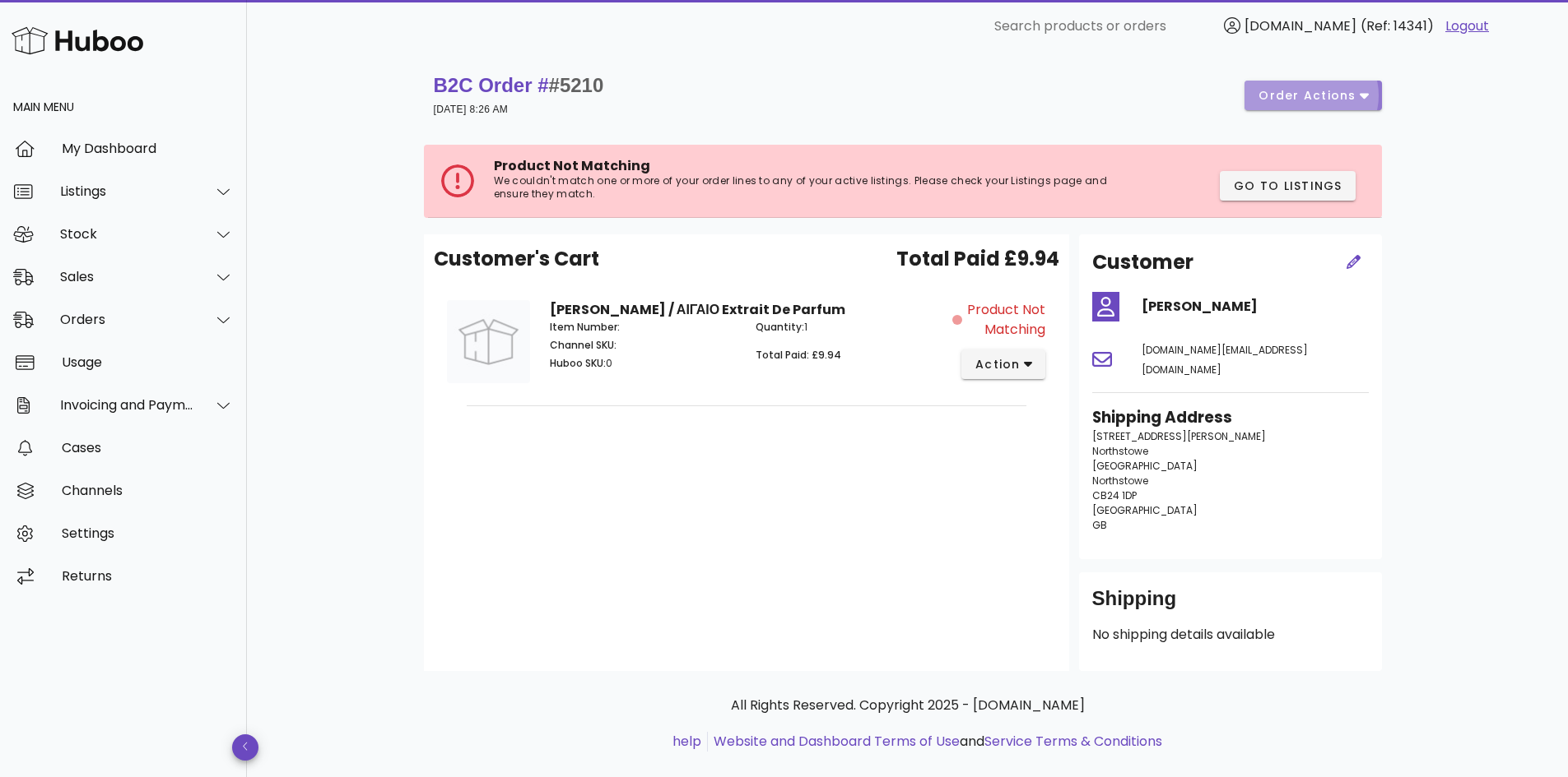
click at [1368, 95] on icon "button" at bounding box center [1364, 96] width 9 height 5
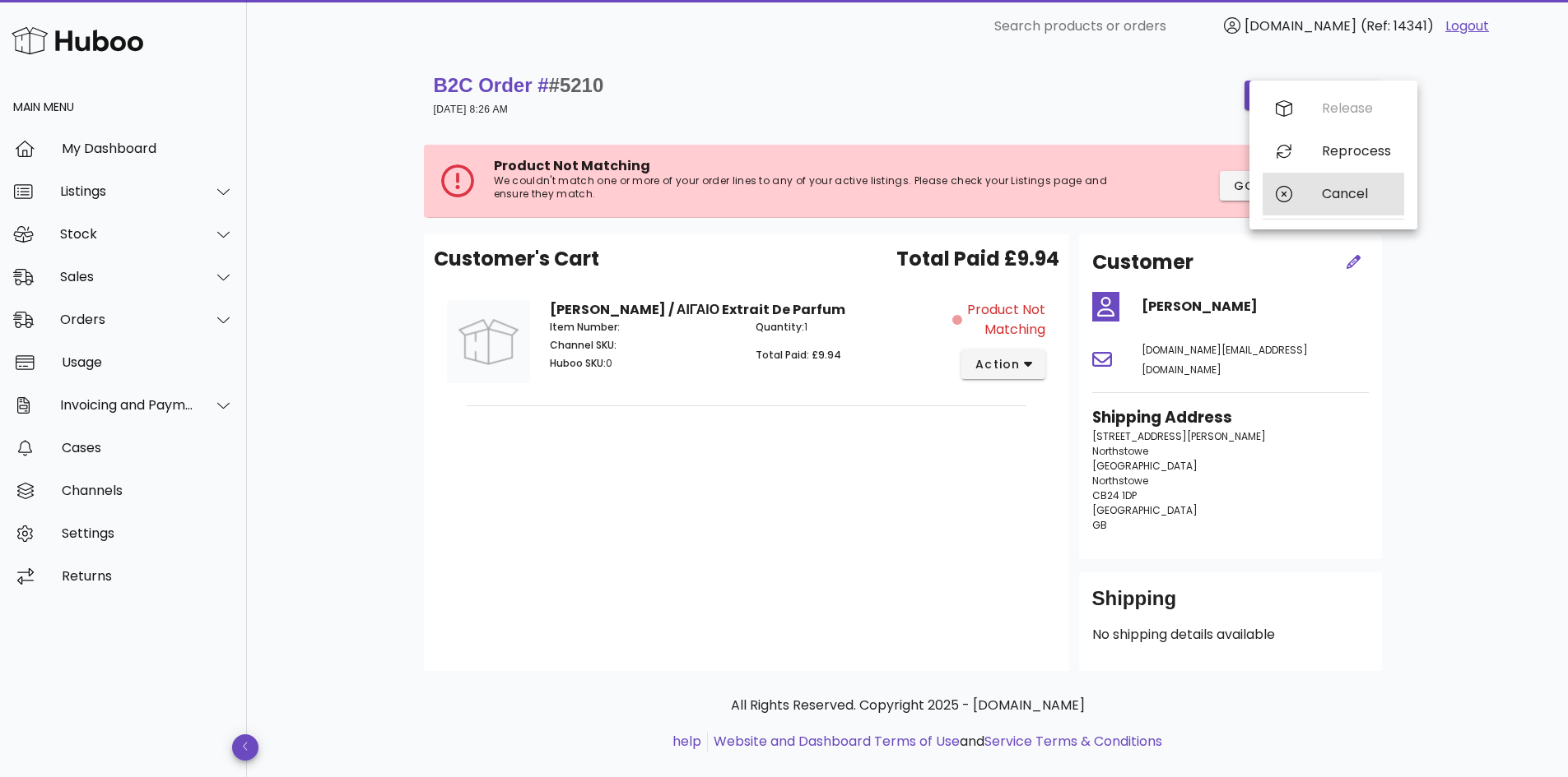
click at [1302, 186] on div "Cancel" at bounding box center [1333, 194] width 141 height 43
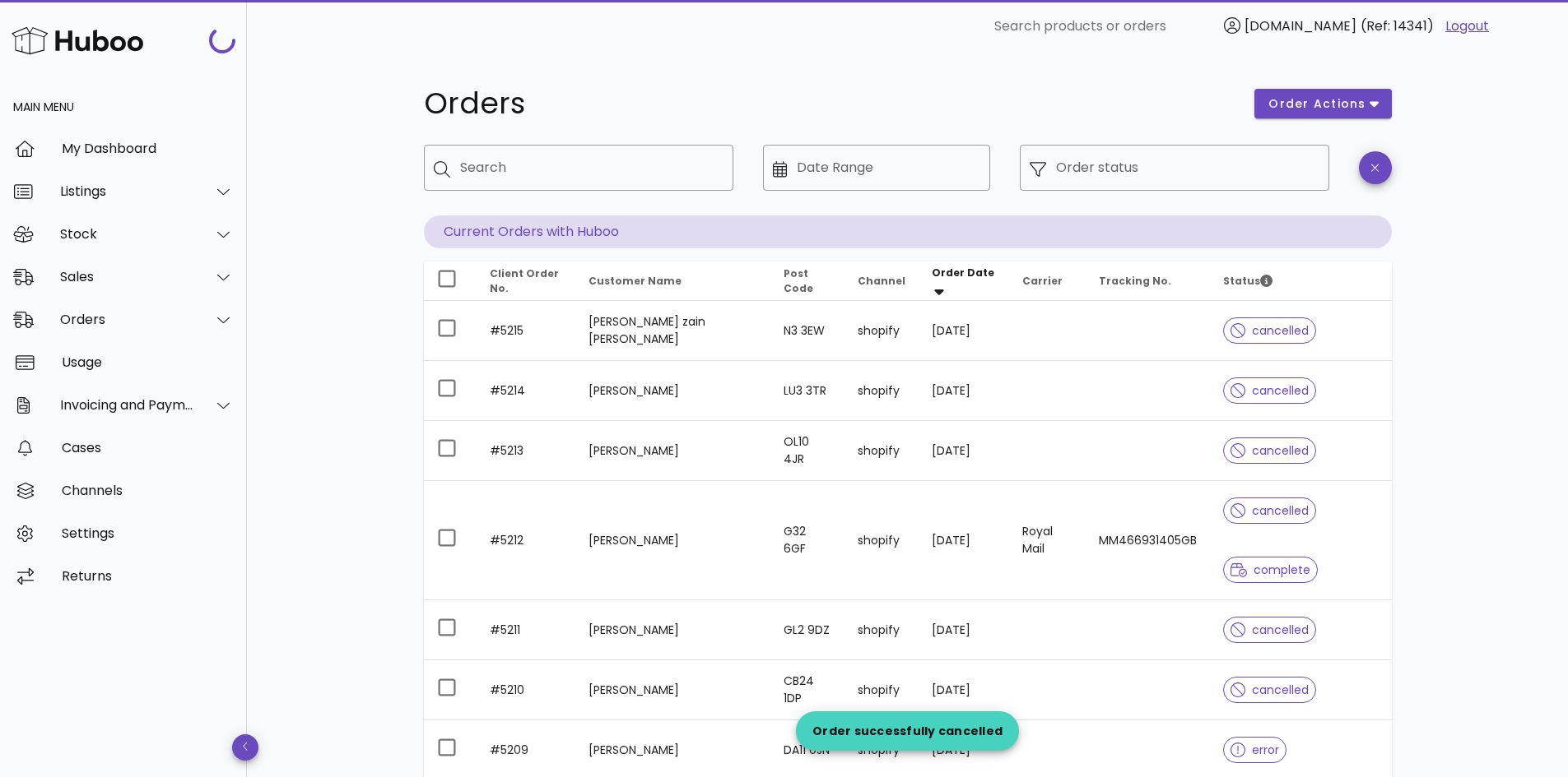
scroll to position [165, 0]
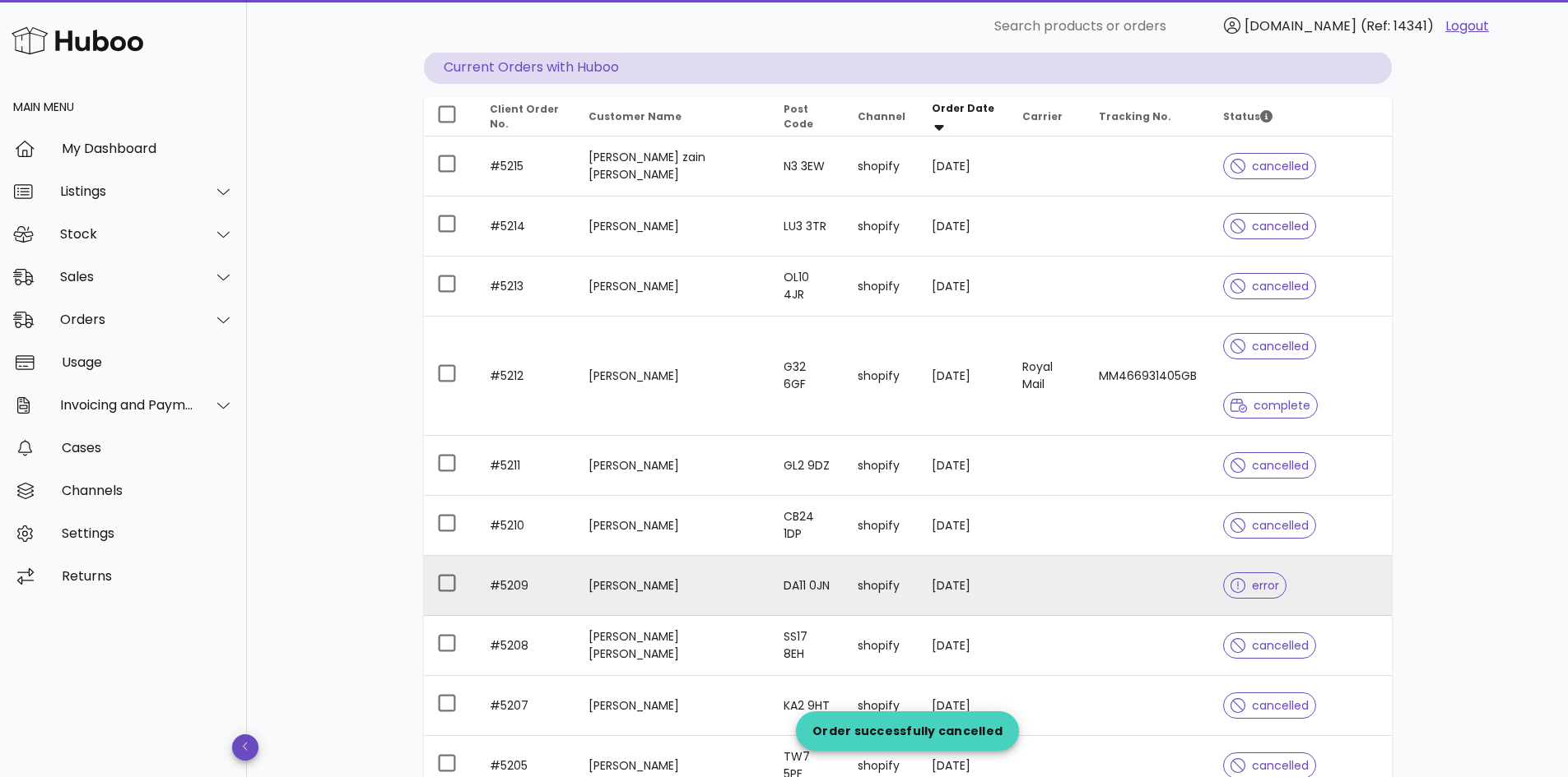
click at [1043, 593] on td at bounding box center [1047, 586] width 77 height 60
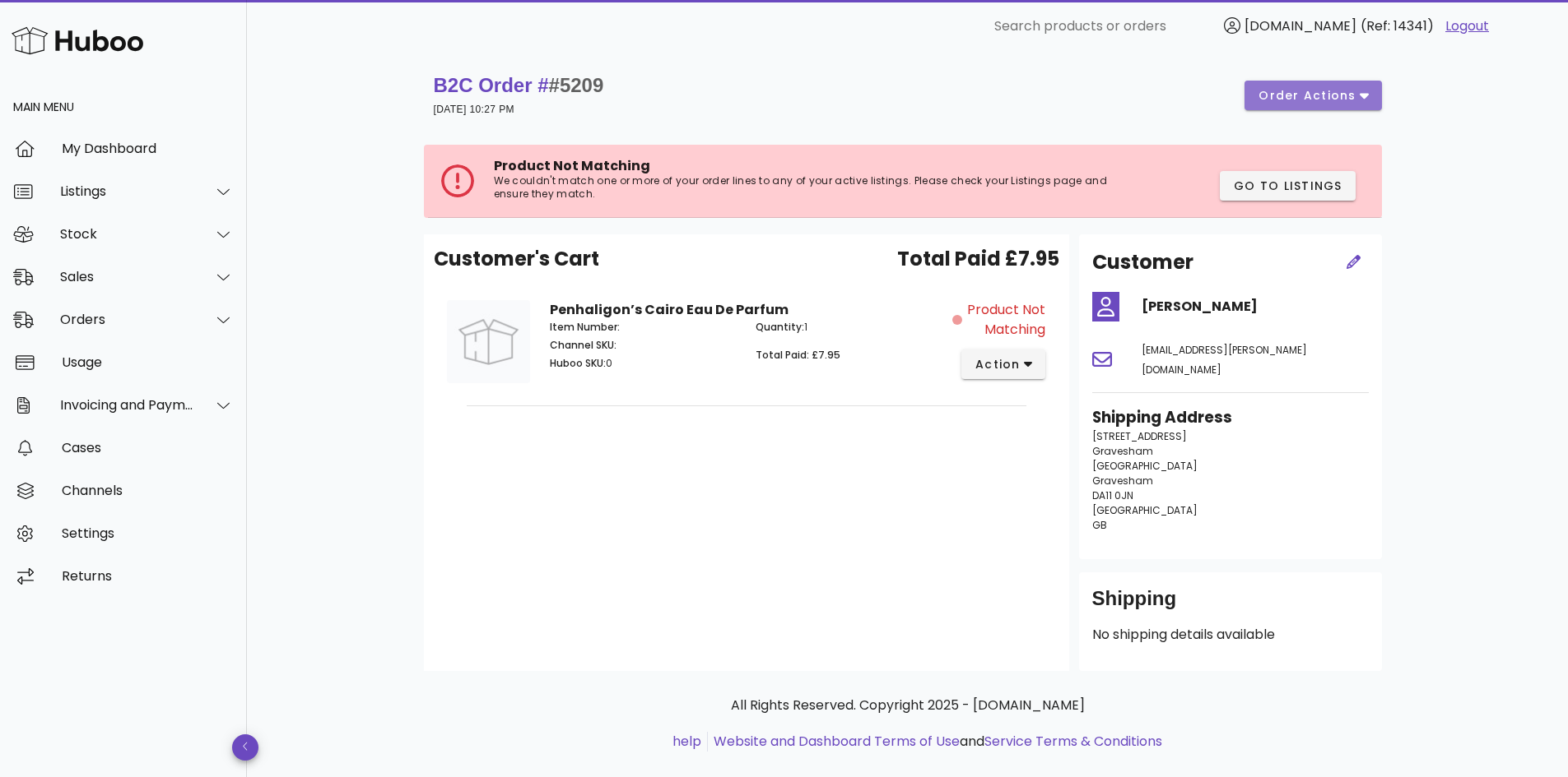
click at [1350, 103] on span "order actions" at bounding box center [1307, 95] width 99 height 17
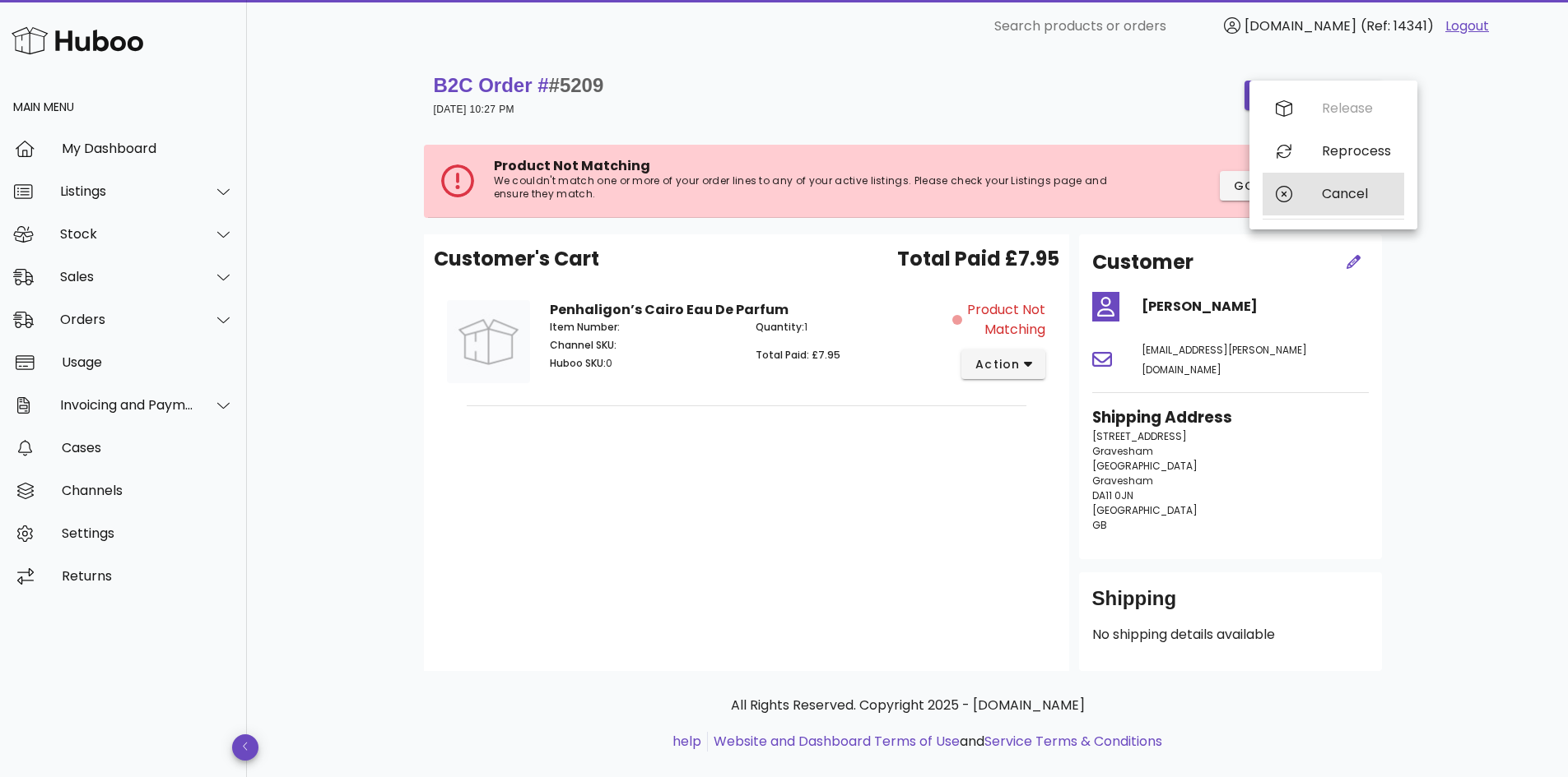
click at [1329, 185] on div "Cancel" at bounding box center [1355, 193] width 69 height 15
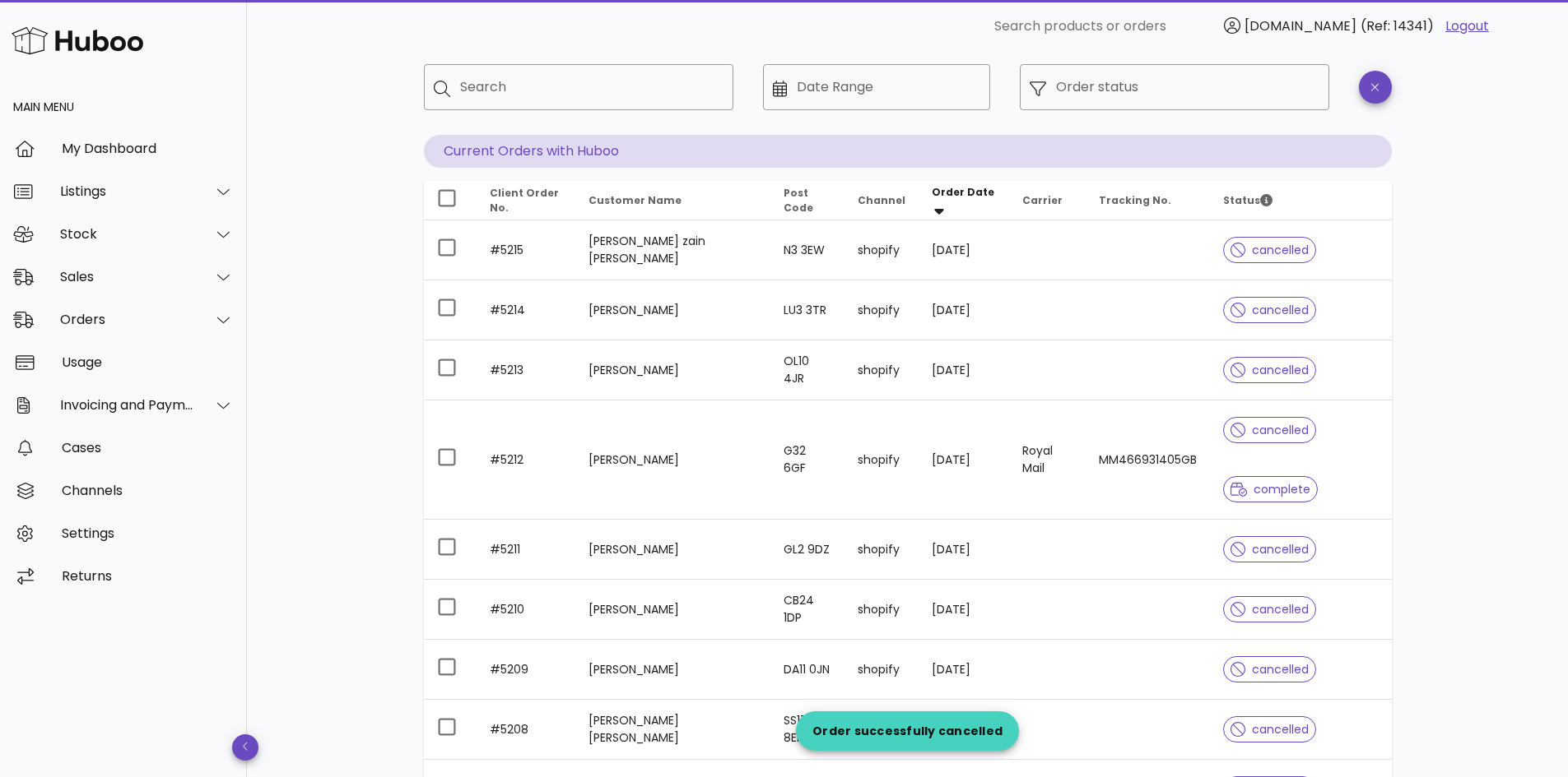
scroll to position [35, 0]
